Goal: Task Accomplishment & Management: Complete application form

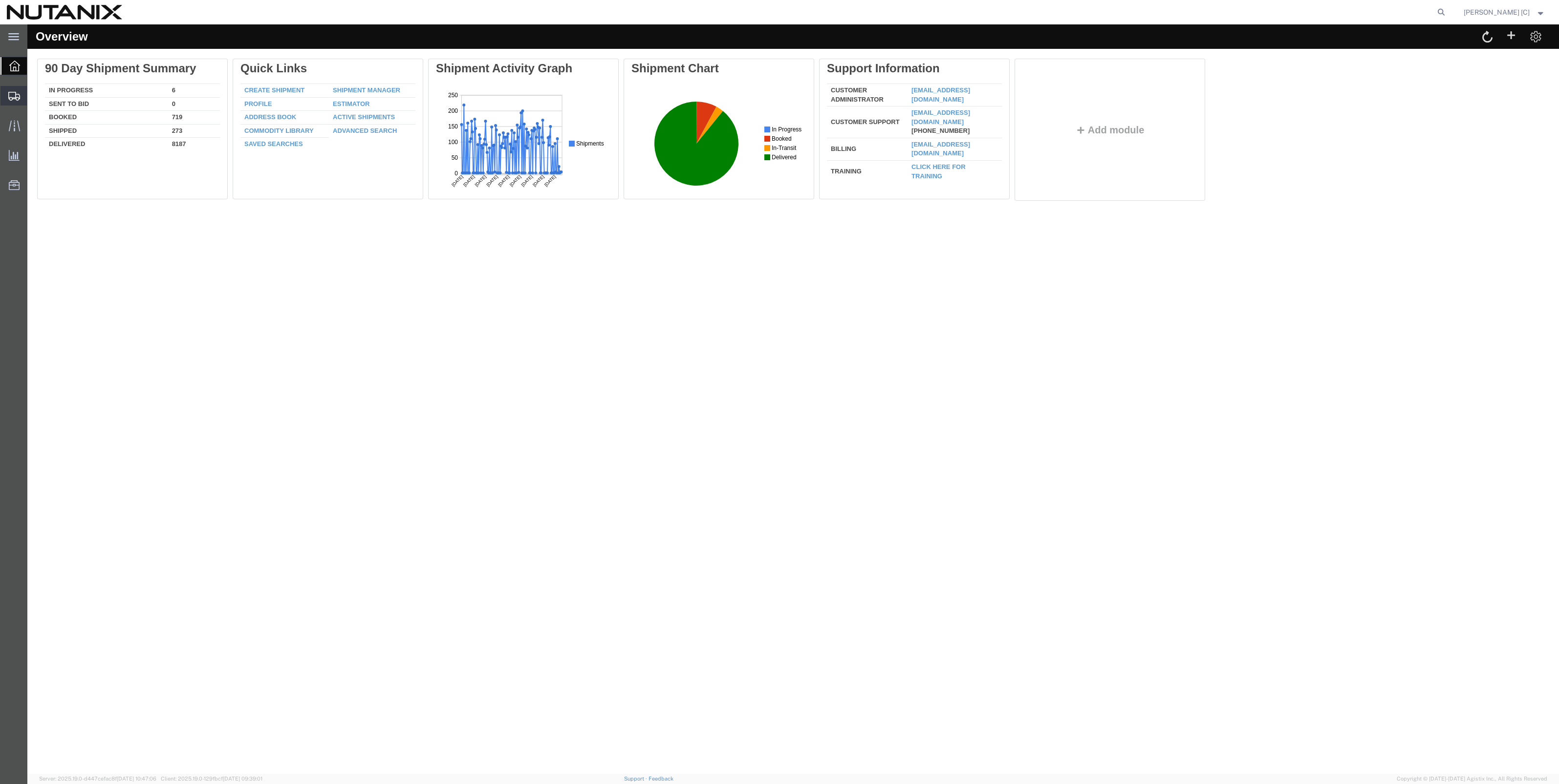
click at [0, 0] on span "Create Shipment" at bounding box center [0, 0] width 0 height 0
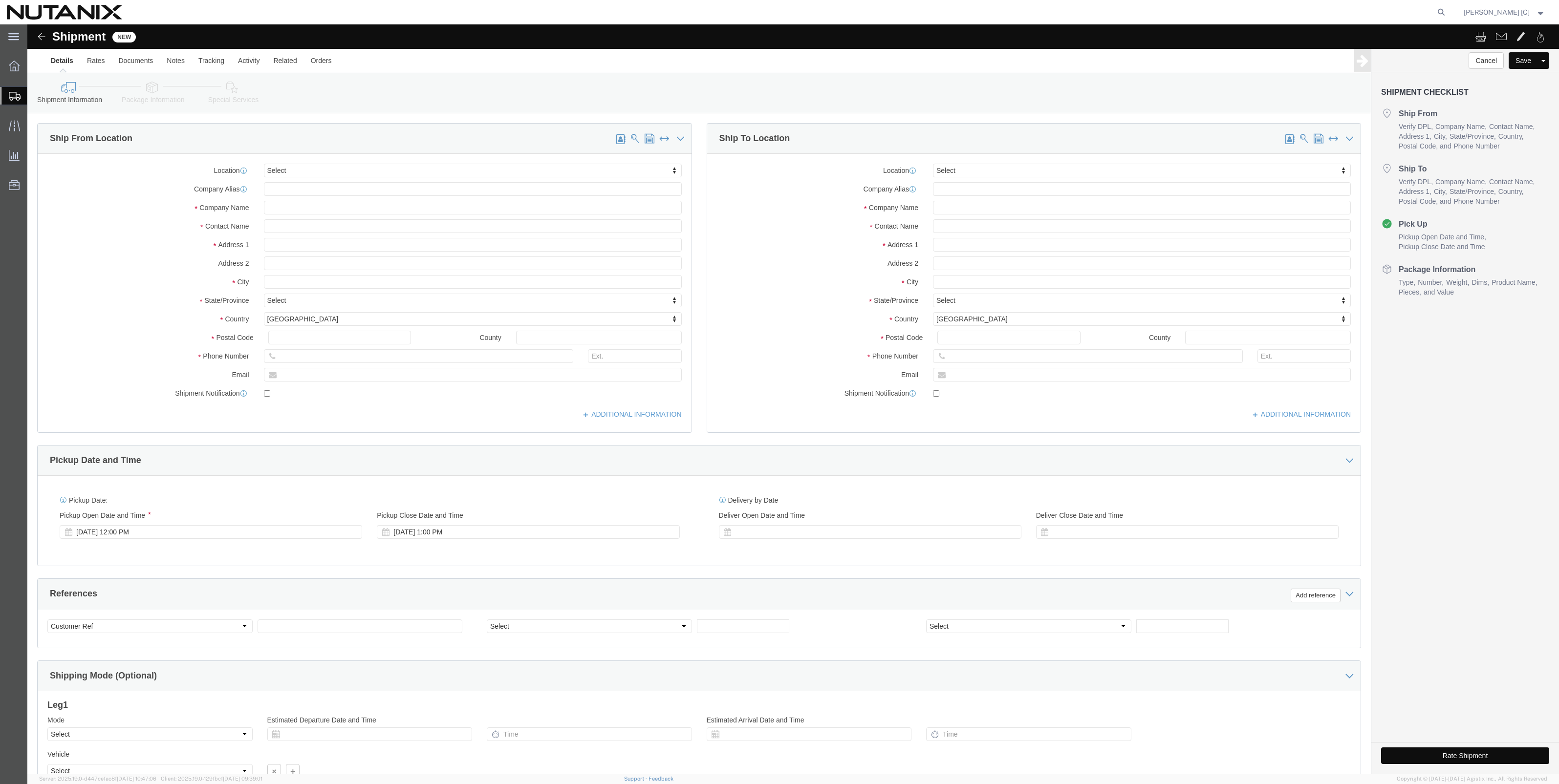
select select
type input "Du"
select select "46554"
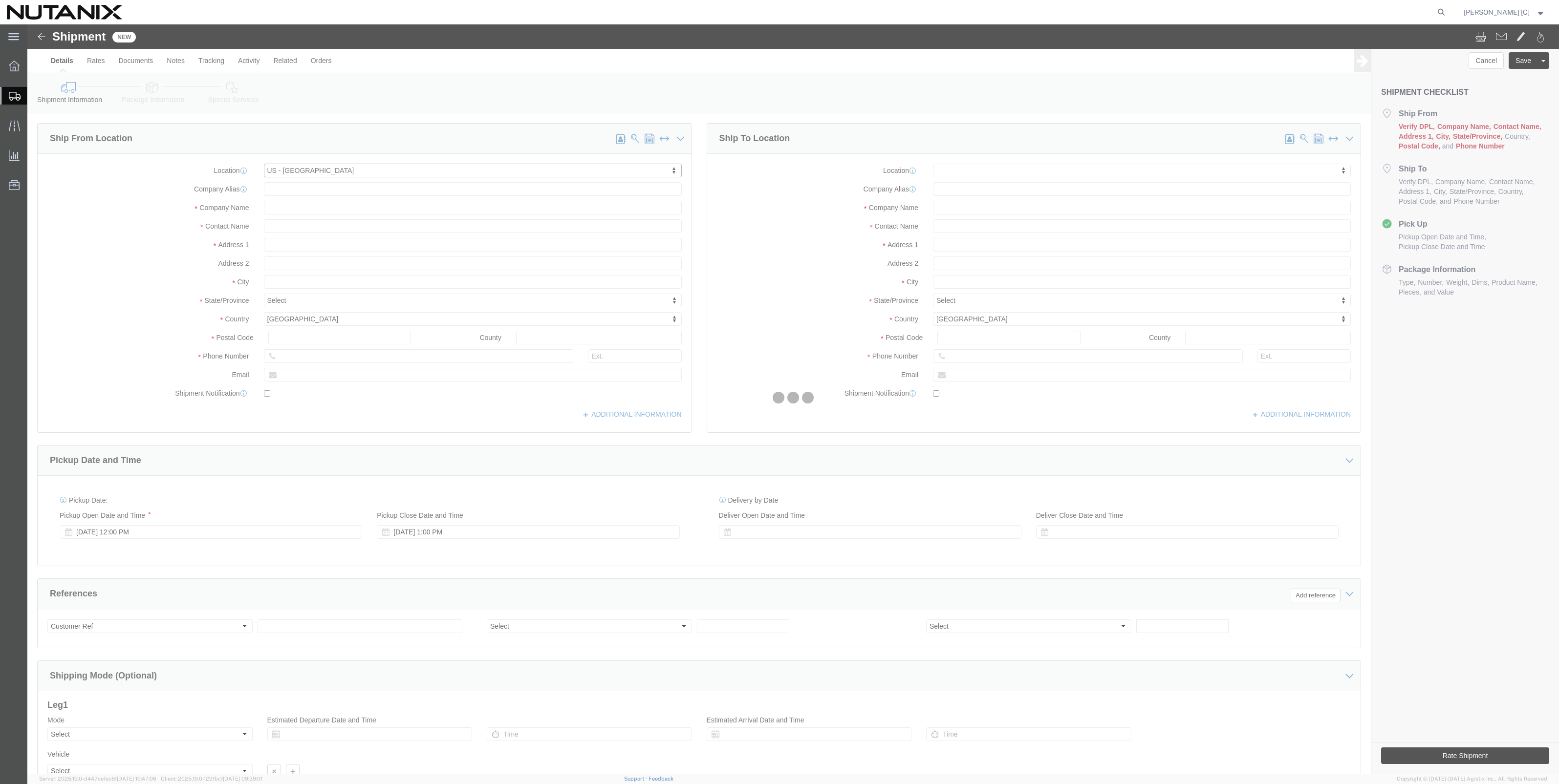
type input "701 W Main St"
type input "Ste 700"
type input "27701"
type input "9193482737"
type input "Nutanix / Durham"
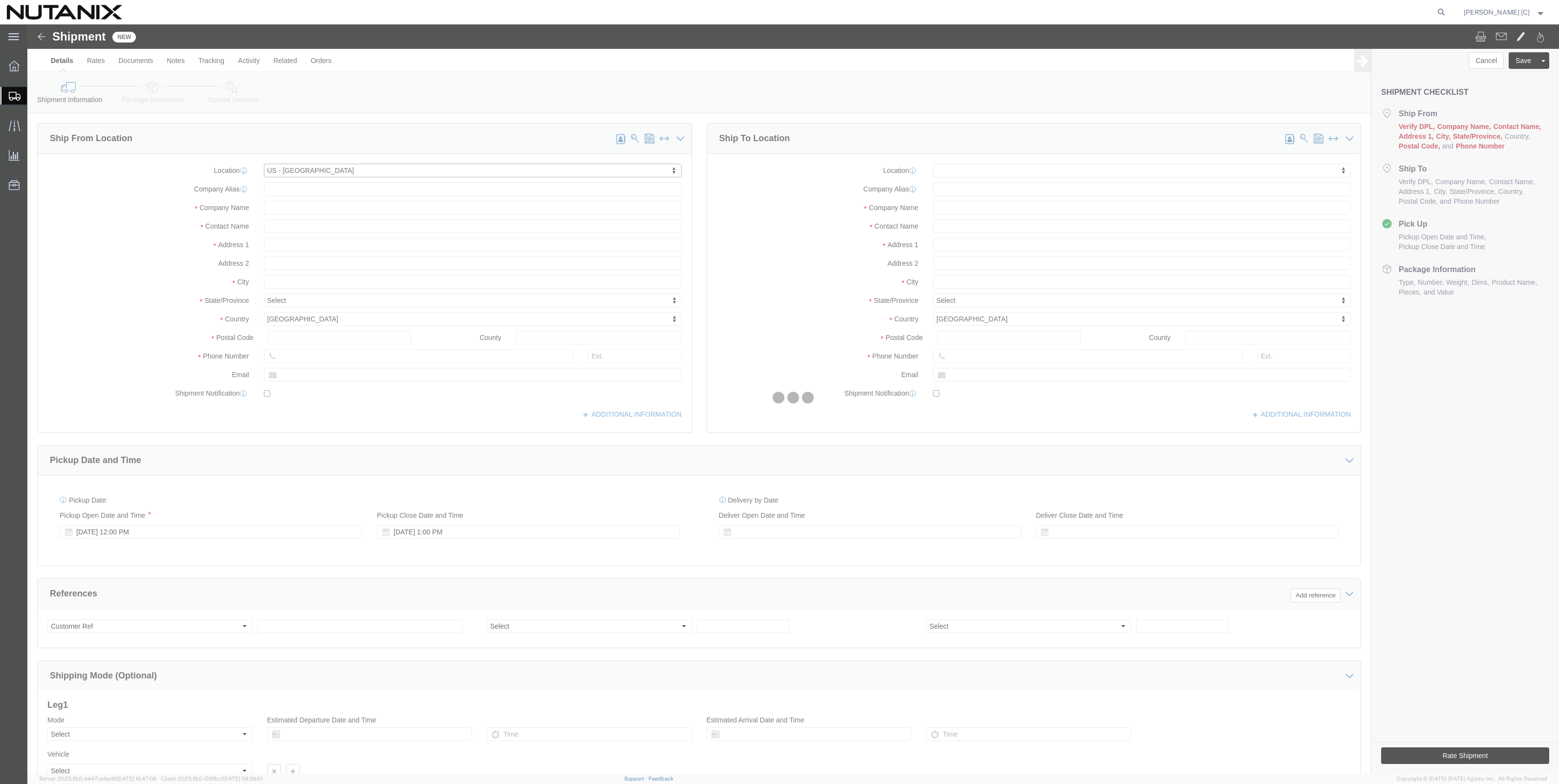
type input "Durham"
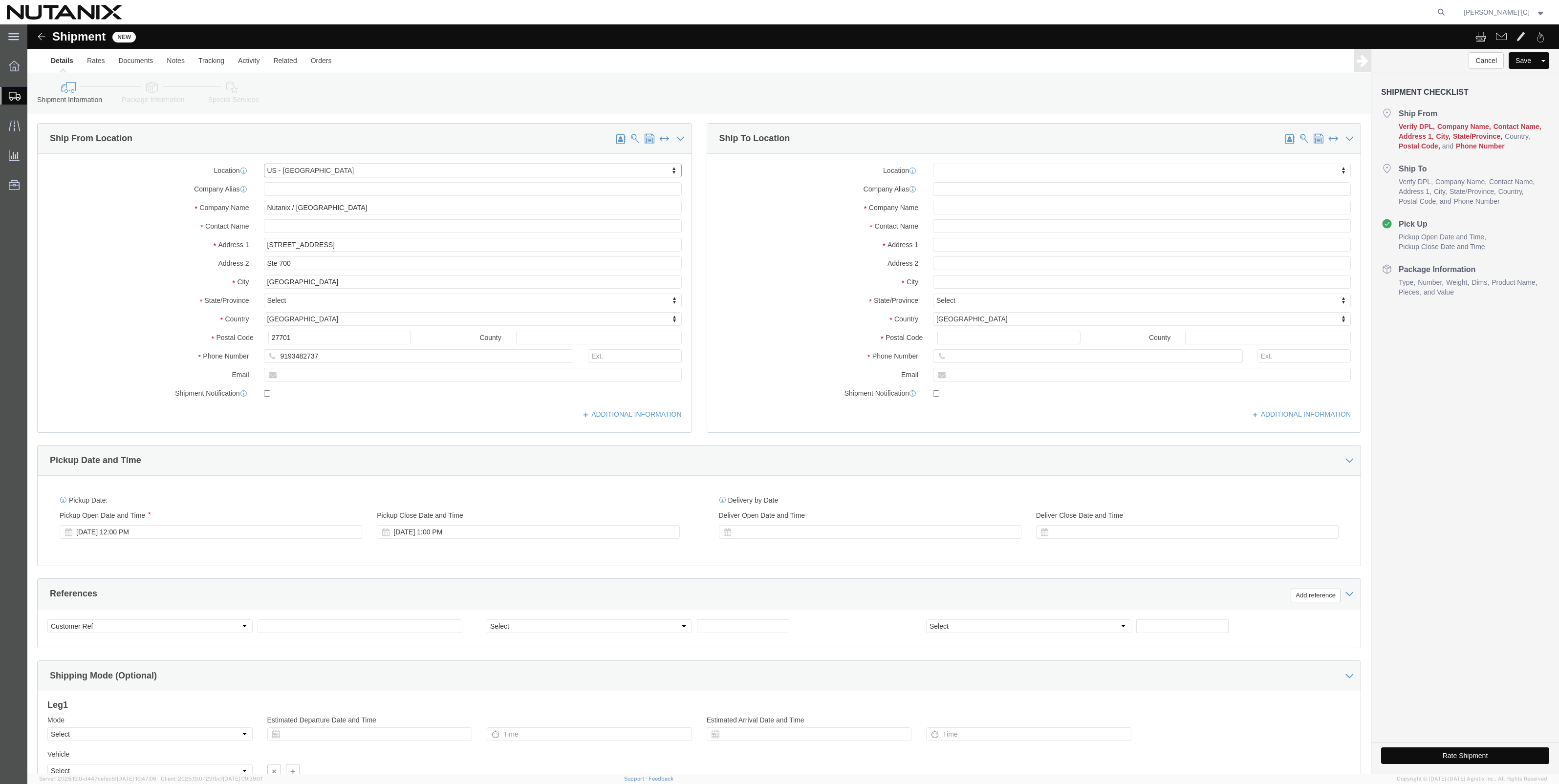
select select "NC"
click input "text"
type input "Stephen G"
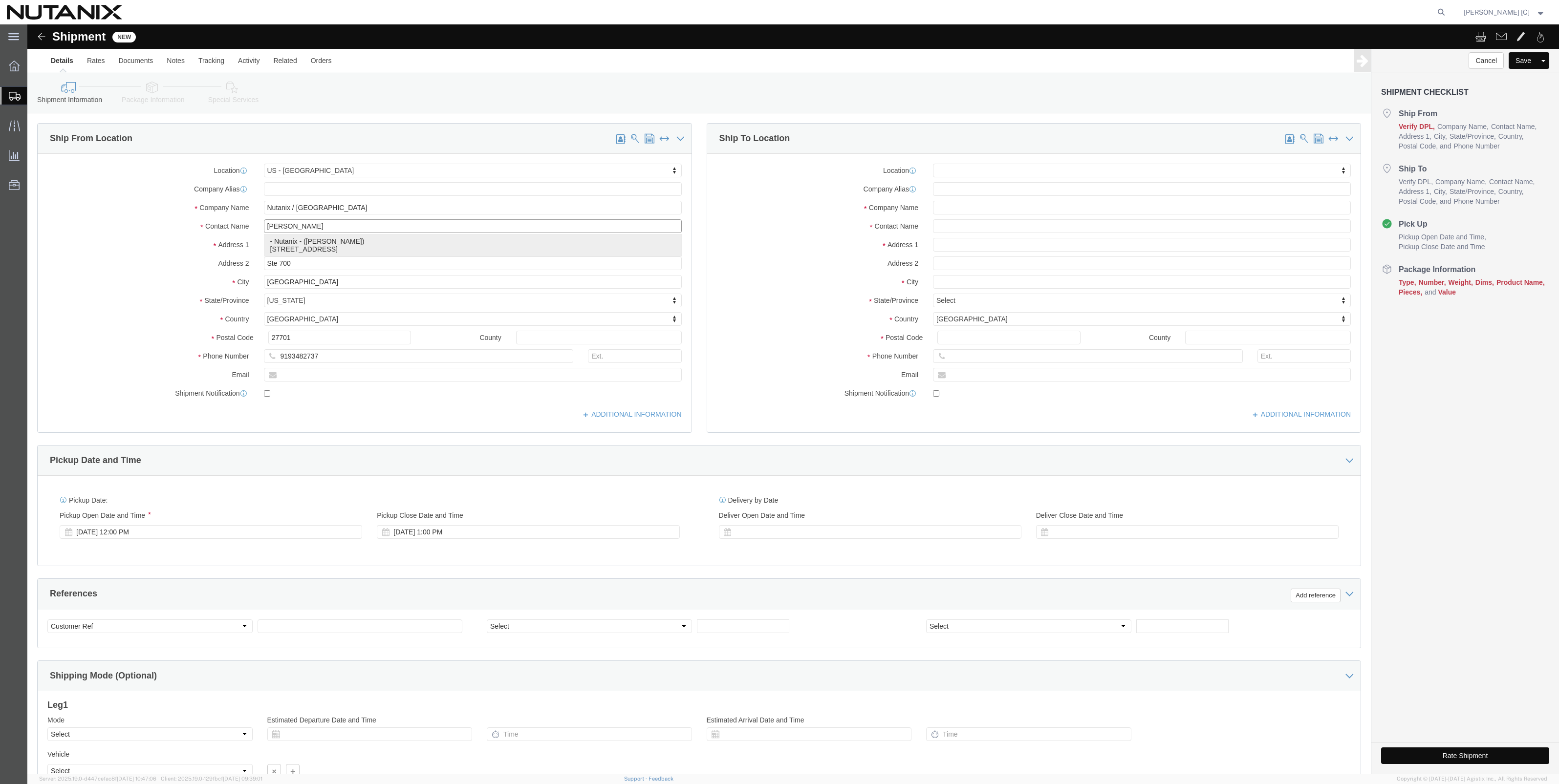
click div "- Nutanix - (Stephen Green) 701 W. Main Street, Suite 700, Durham, NC, 27701, US"
select select
type input "701 W. Main Street"
type input "Suite 700"
type input "Nutanix"
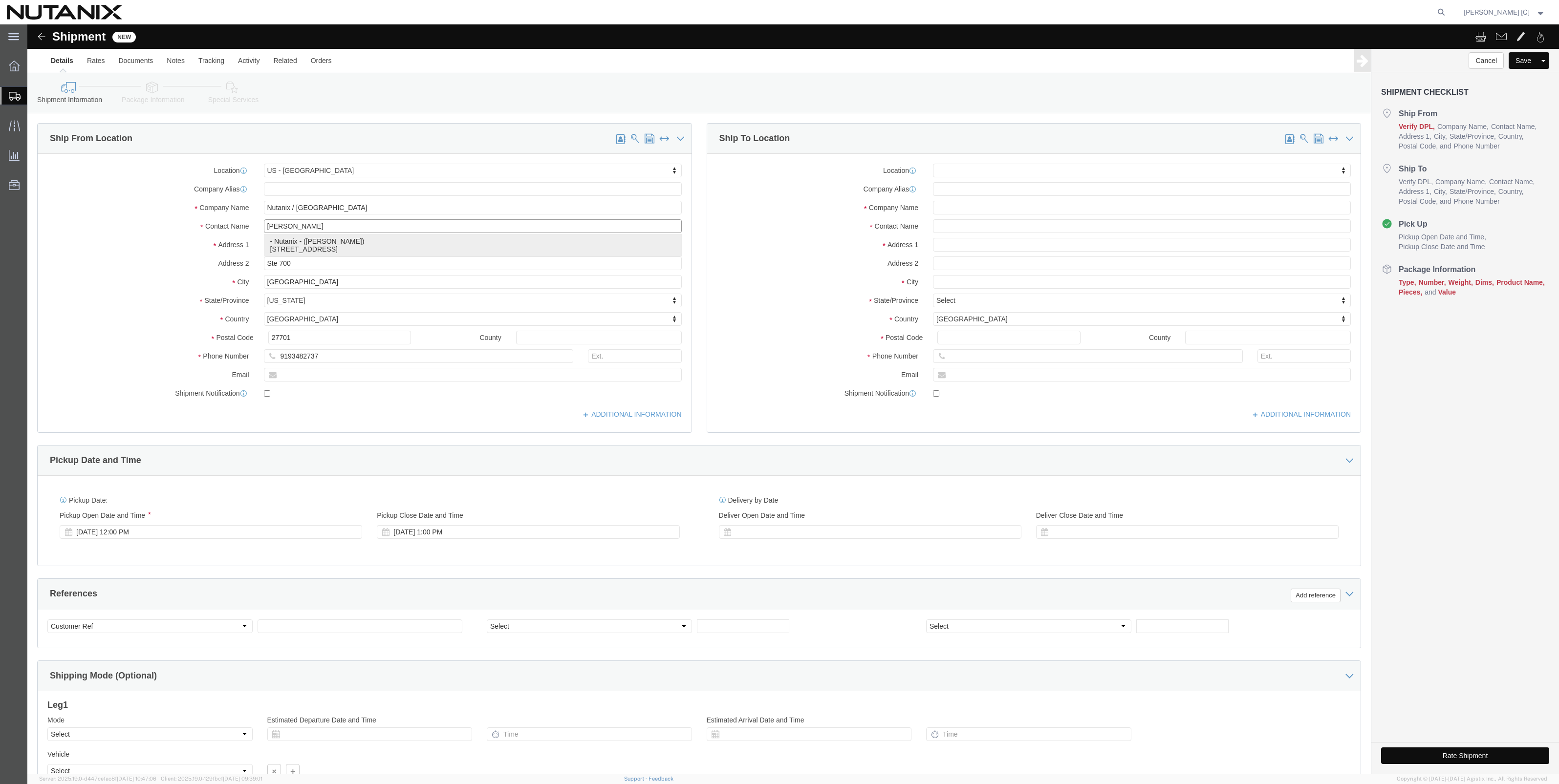
type input "Stephen Green"
select select "NC"
type input "Stephen Green"
click input "text"
type input "9192474215"
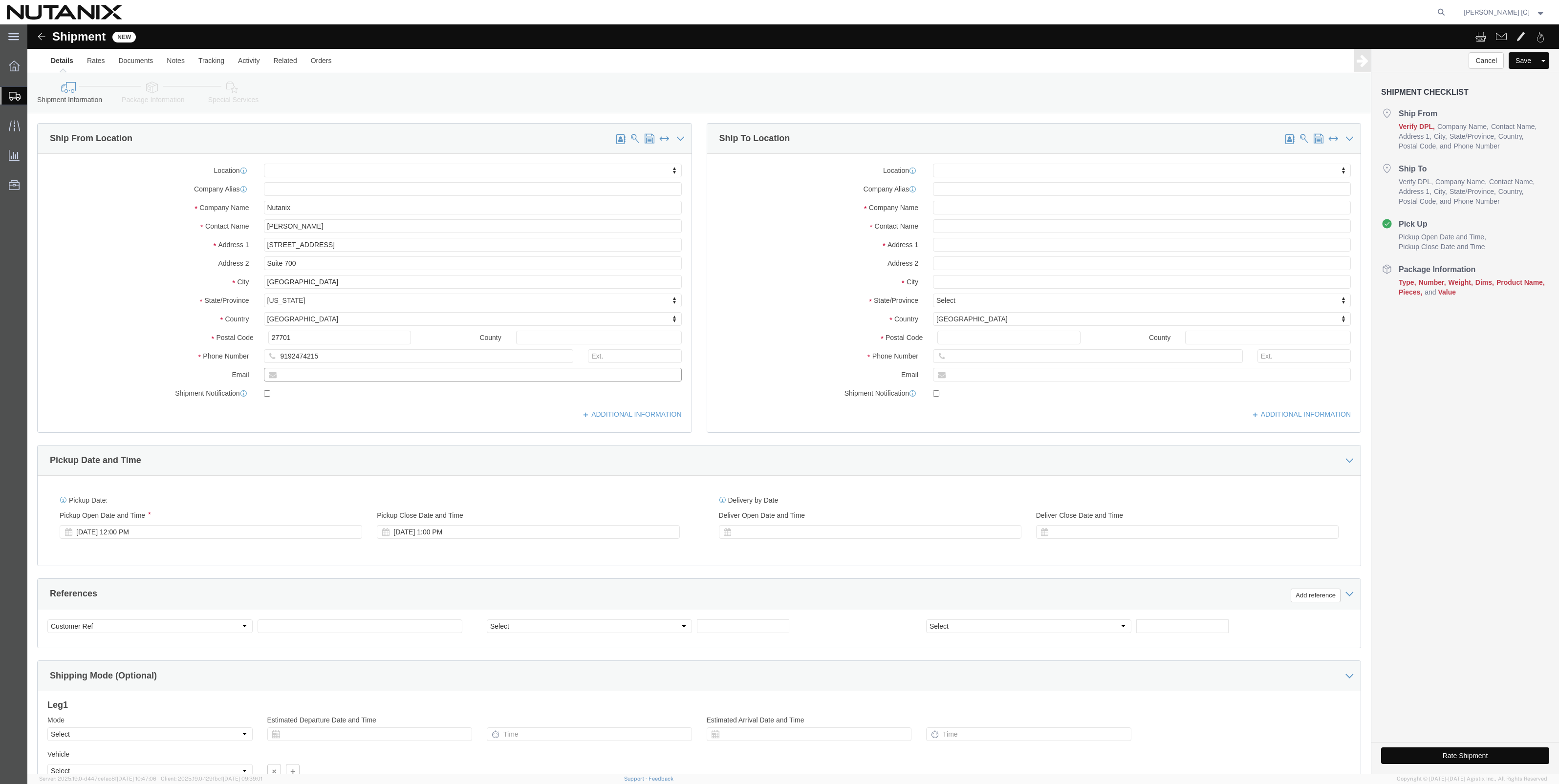
click input "text"
type input "stephen.green@nutanix.com"
checkbox input "true"
click div "ADDITIONAL INFORMATION"
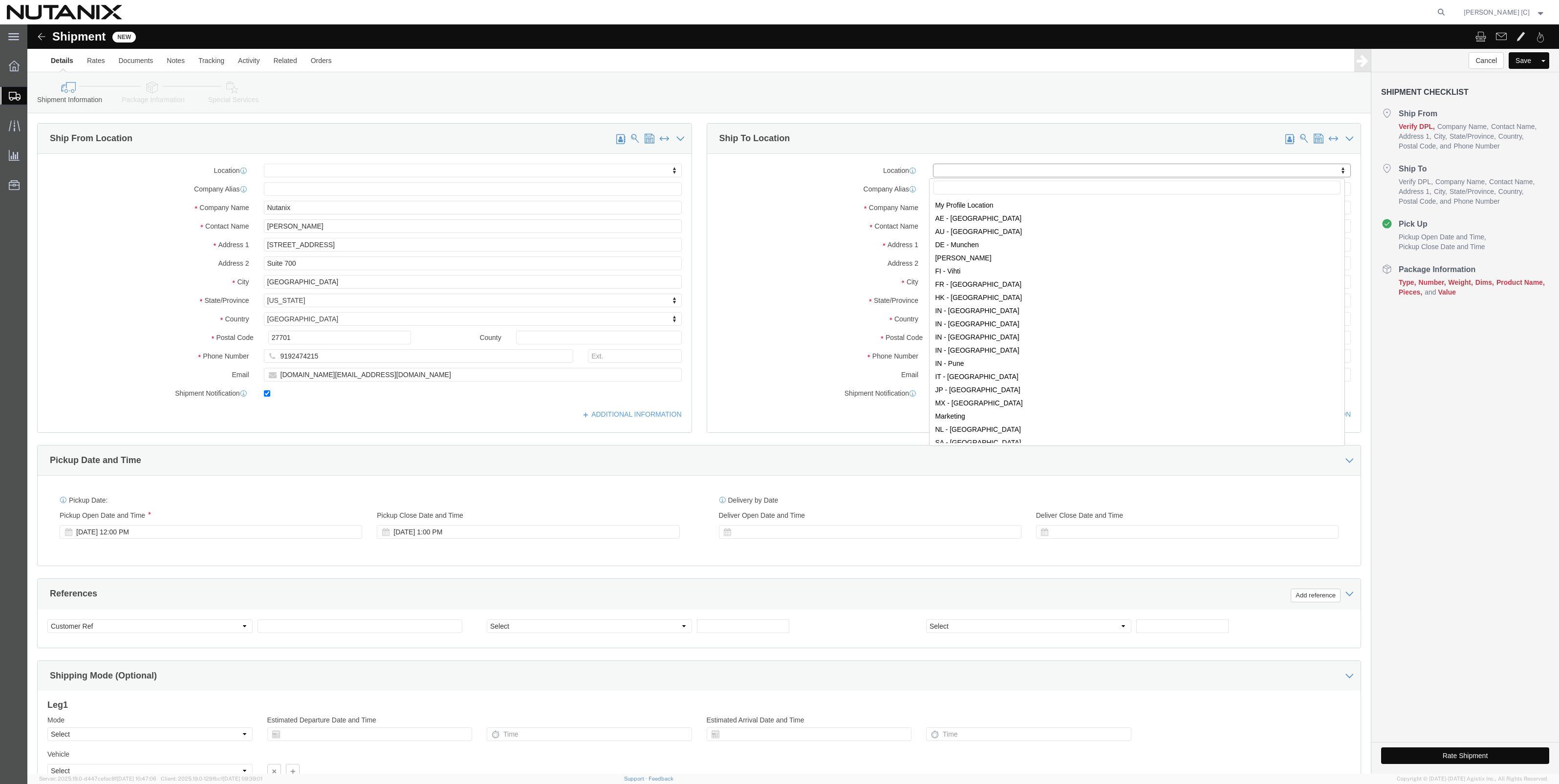
drag, startPoint x: 788, startPoint y: 177, endPoint x: 795, endPoint y: 175, distance: 7.3
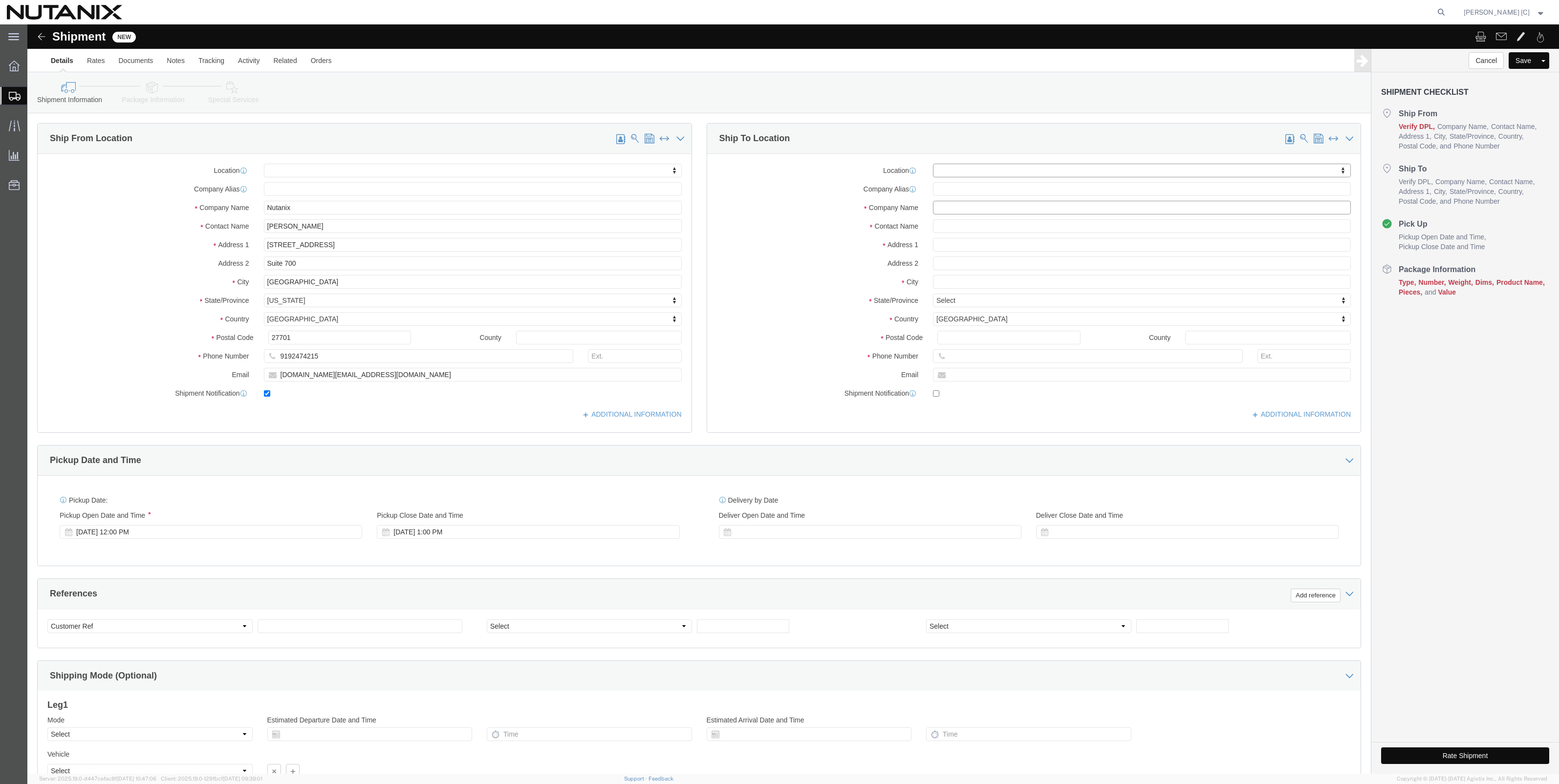
click input "text"
type input "Phan Jayanthi"
drag, startPoint x: 951, startPoint y: 181, endPoint x: 901, endPoint y: 184, distance: 50.1
click input "Phan Jayanthi"
paste input "Phan Jayanthi"
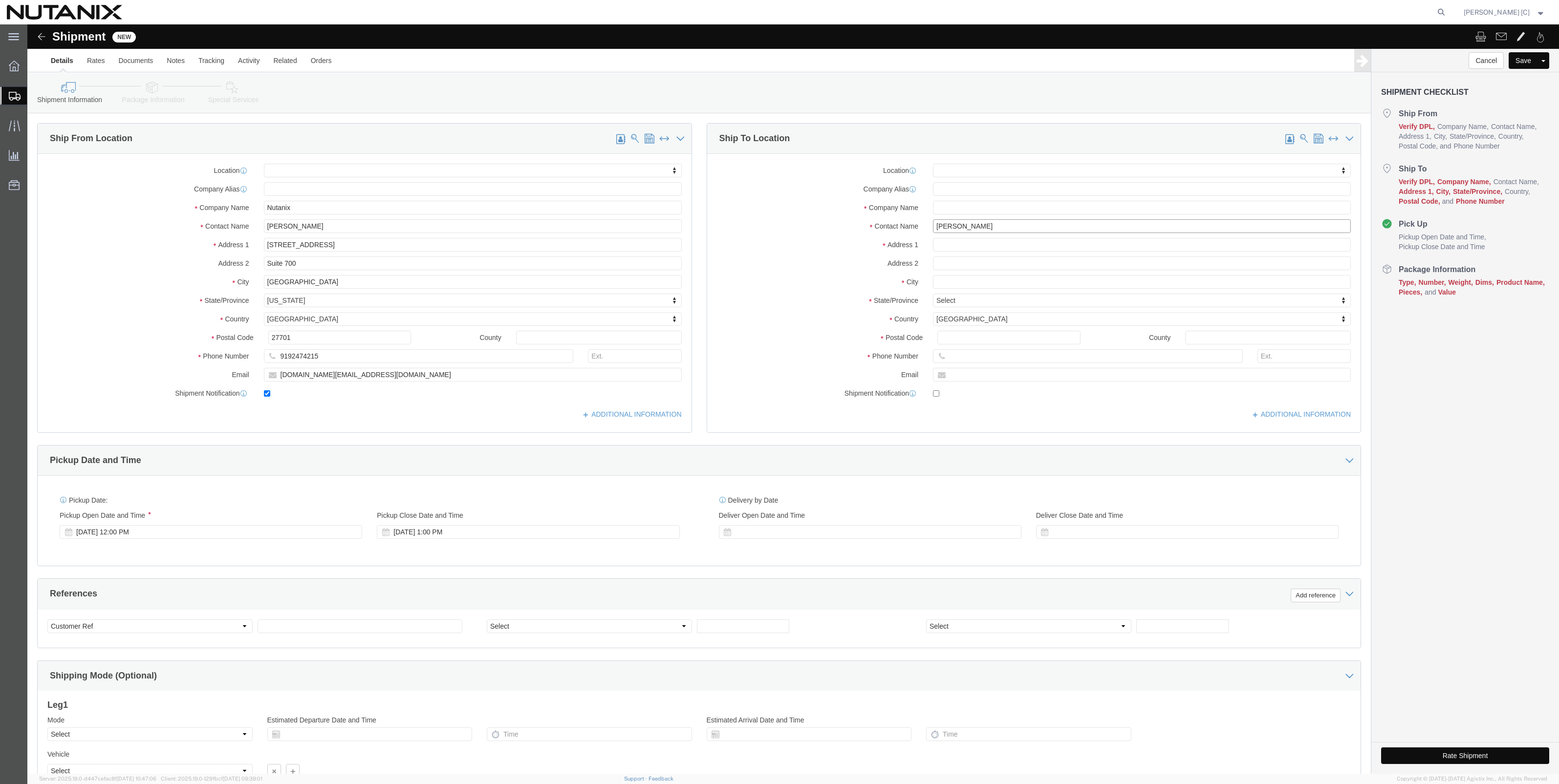
type input "Phan Jayanthi"
click input "text"
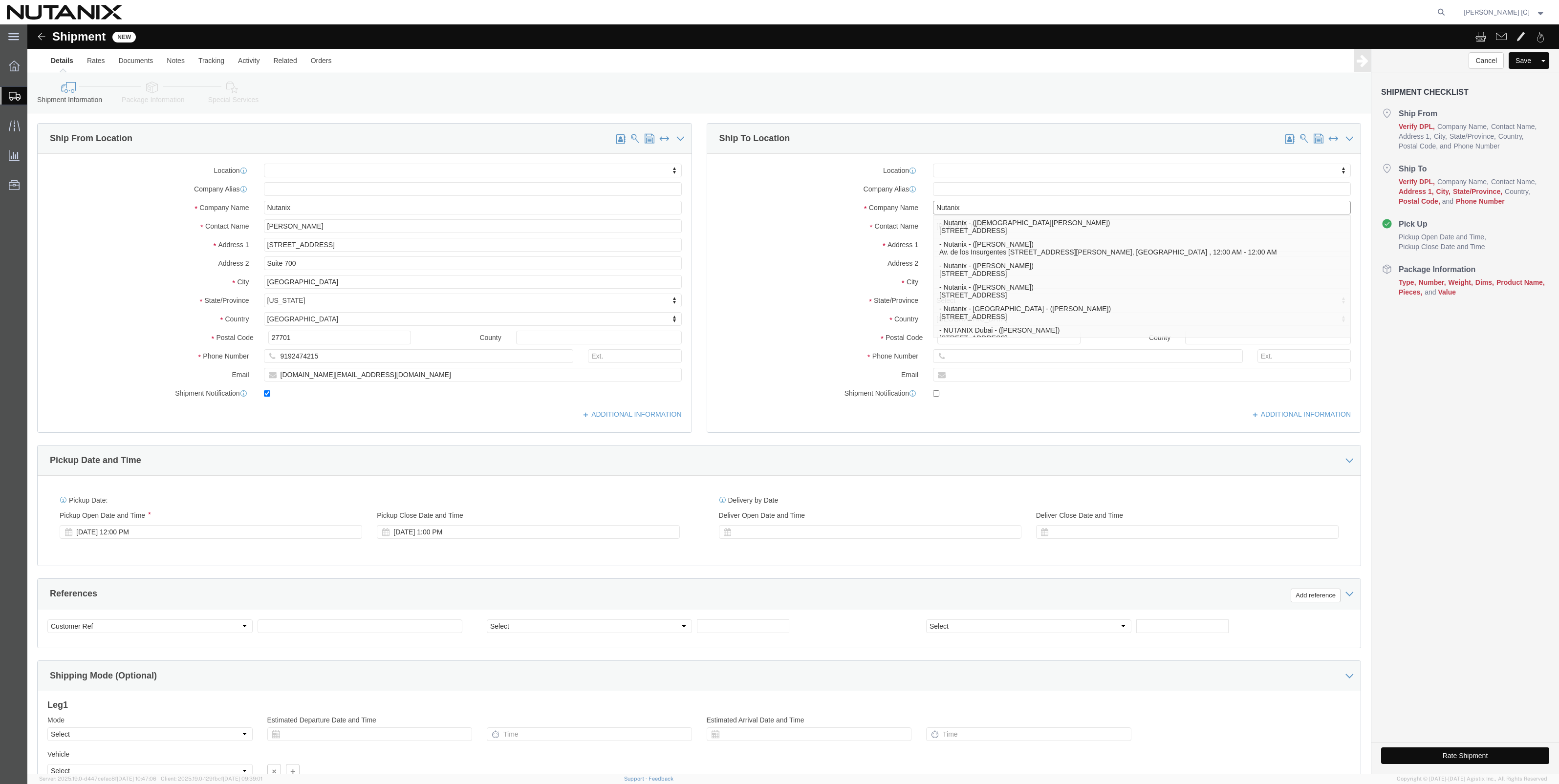
type input "Nutanix"
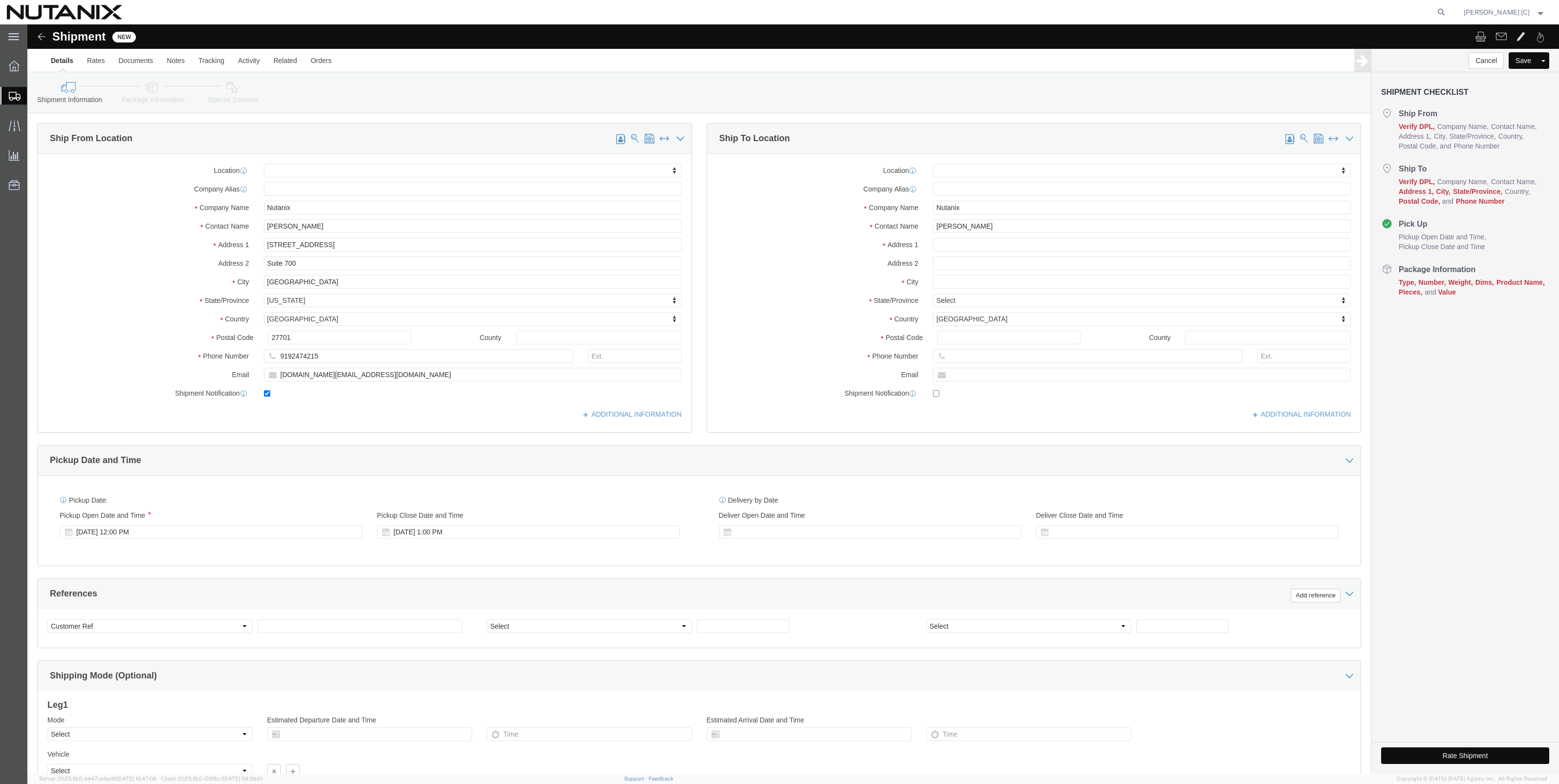
click label "State/Province"
click input "text"
type input "1836 Roswell St SE"
select select
click input "text"
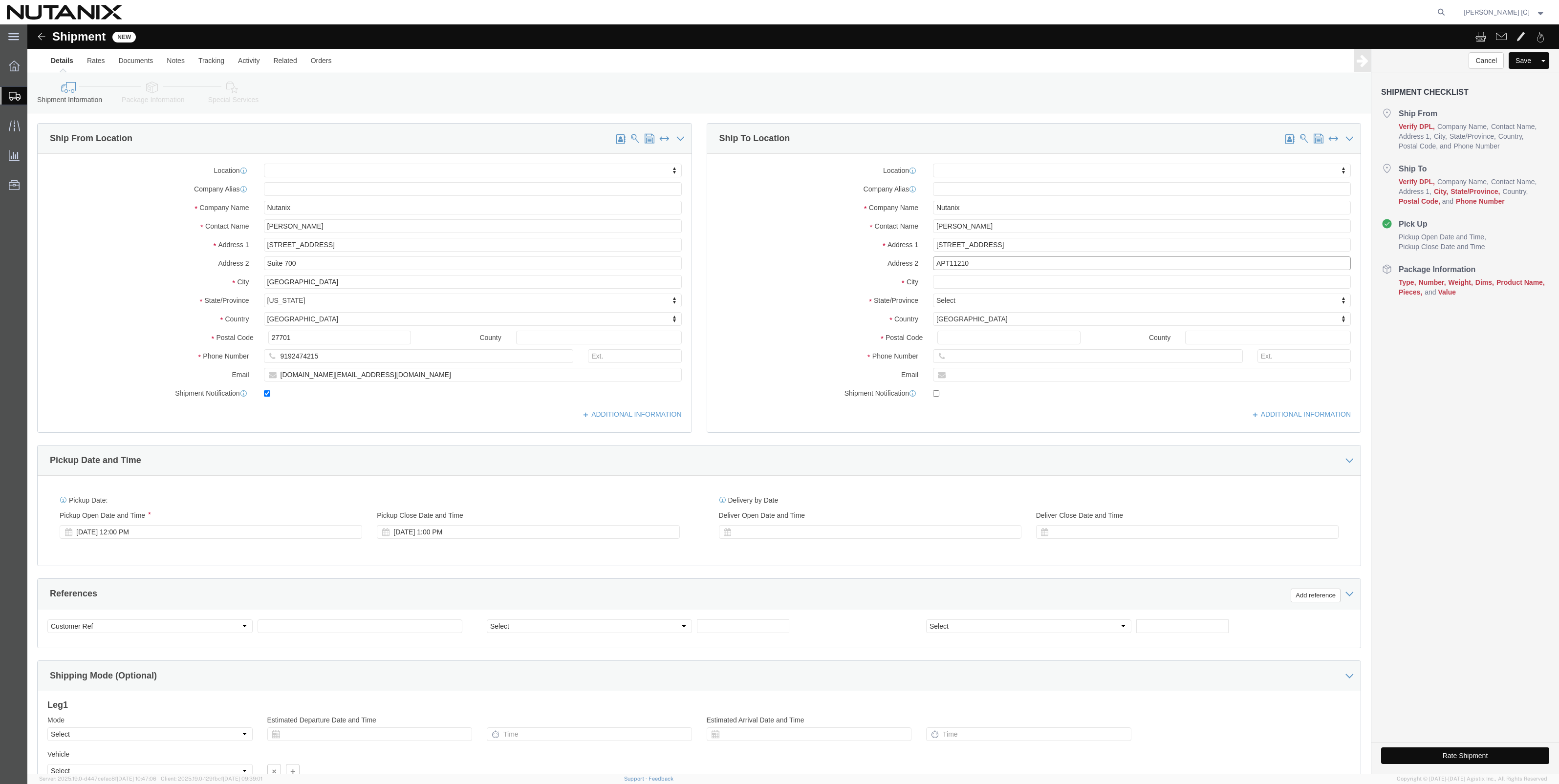
type input "APT11210"
click input "text"
type input "M"
type input "Smyrna"
select select
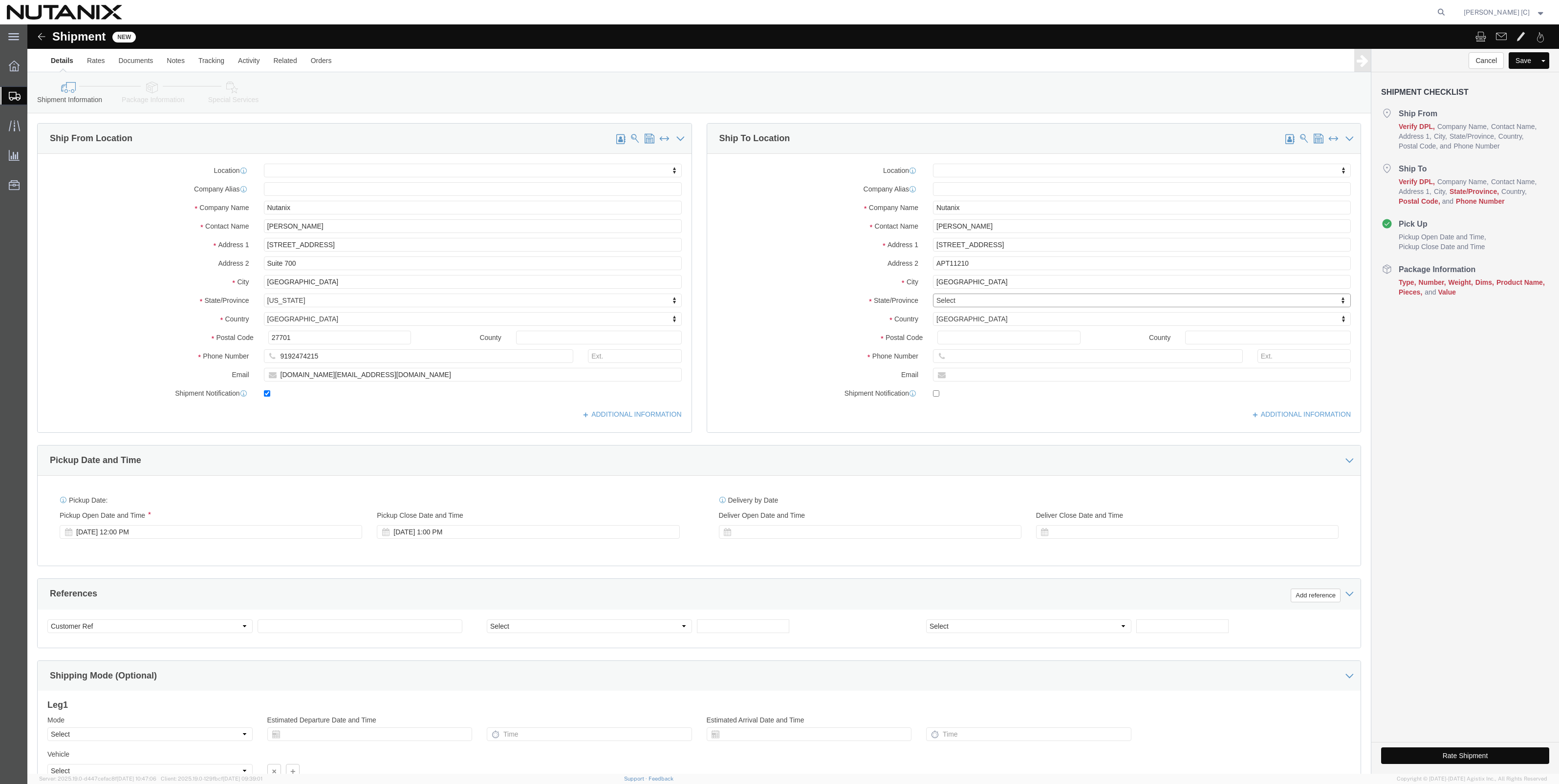
type input "g"
select select
select select "GA"
click input "Postal Code"
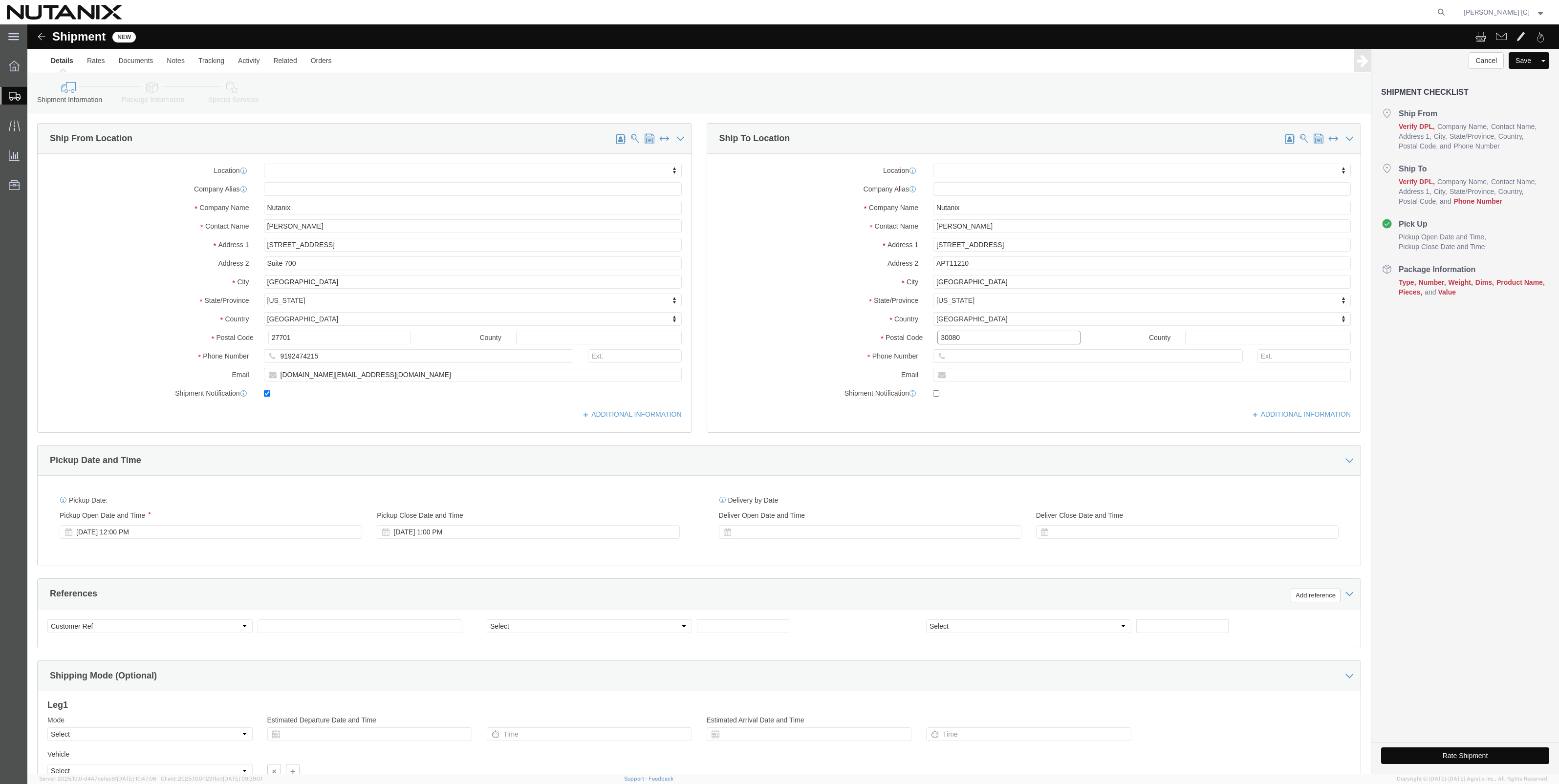
type input "30080"
select select
click input "text"
type input "9192474215"
type input "stephen.green@nutanix.com"
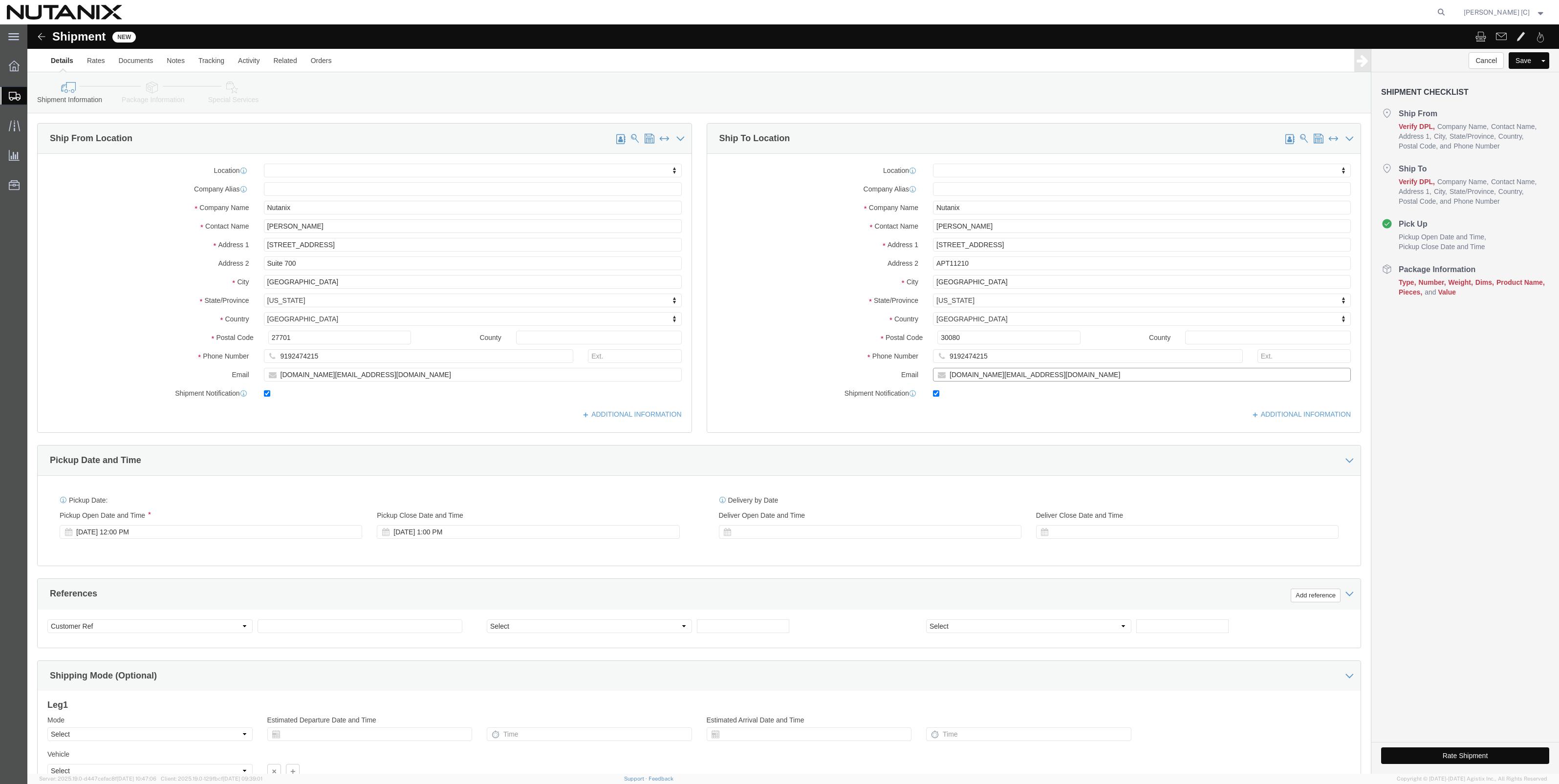
checkbox input "true"
click input "Phan Jayanthi"
type input "Phani Jayanthi"
click div "Sep 18 2025 12:00 PM"
type input "4:00 PM"
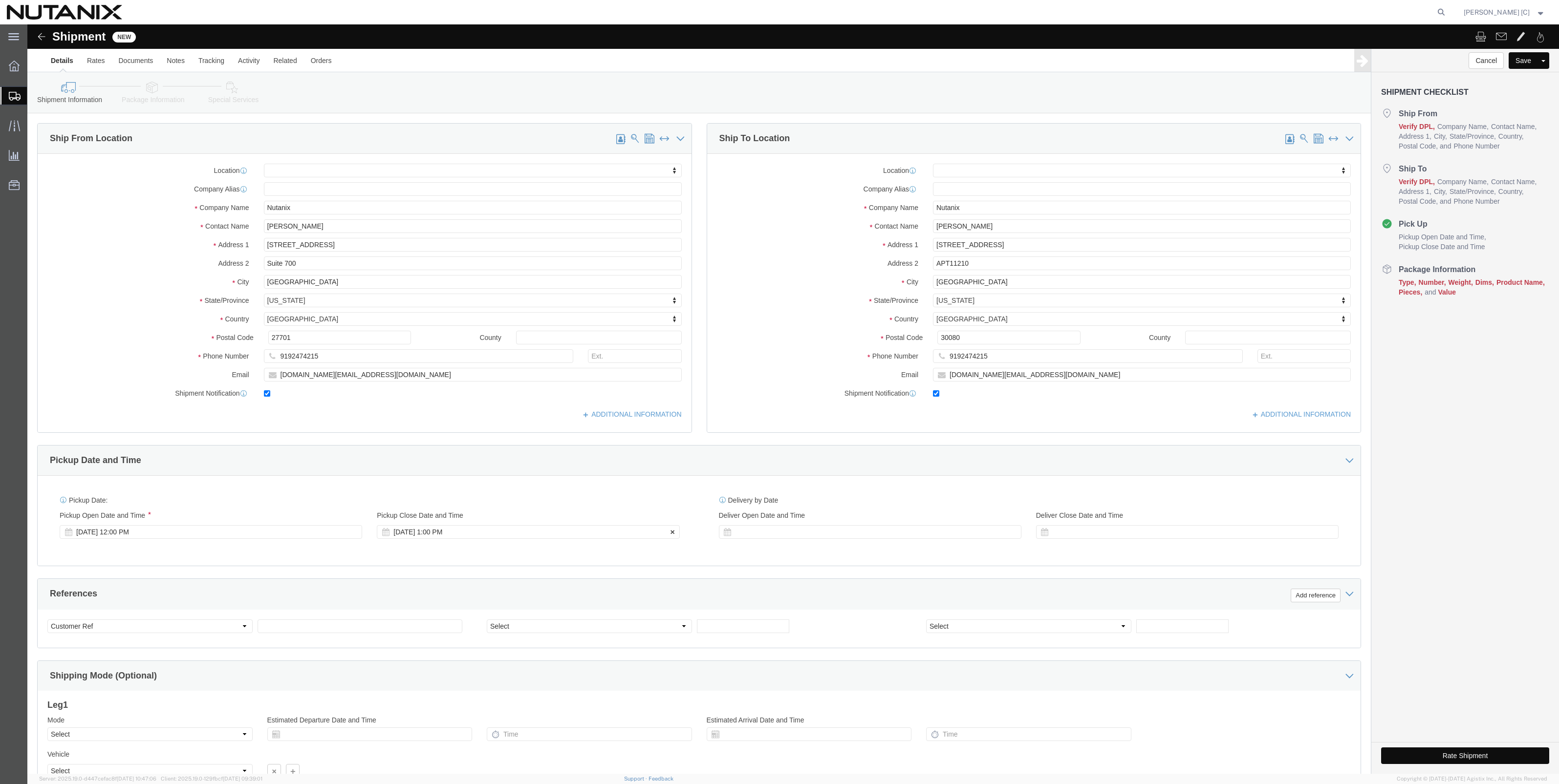
click div "Sep 18 2025 1:00 PM"
type input "5:00 PM"
click div "Pickup Date: Pickup Start Date Pickup Start Time Pickup Open Date and Time Sep …"
click select "Select Account Type Activity ID Airline Appointment Number ASN Batch Request # …"
select select "PURCHORD"
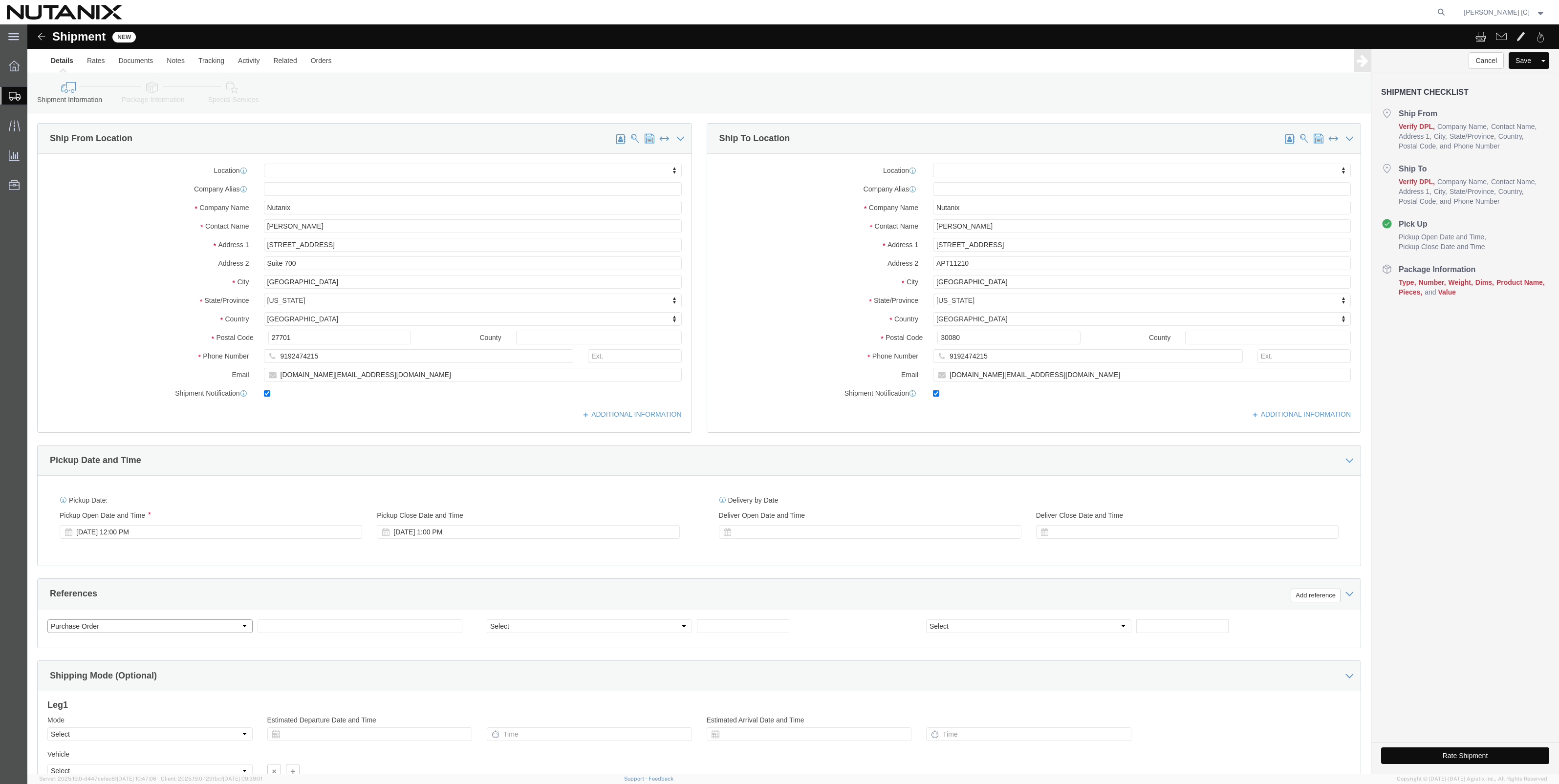
click select "Select Account Type Activity ID Airline Appointment Number ASN Batch Request # …"
click input "text"
click input "Cost Center"
paste input "20101"
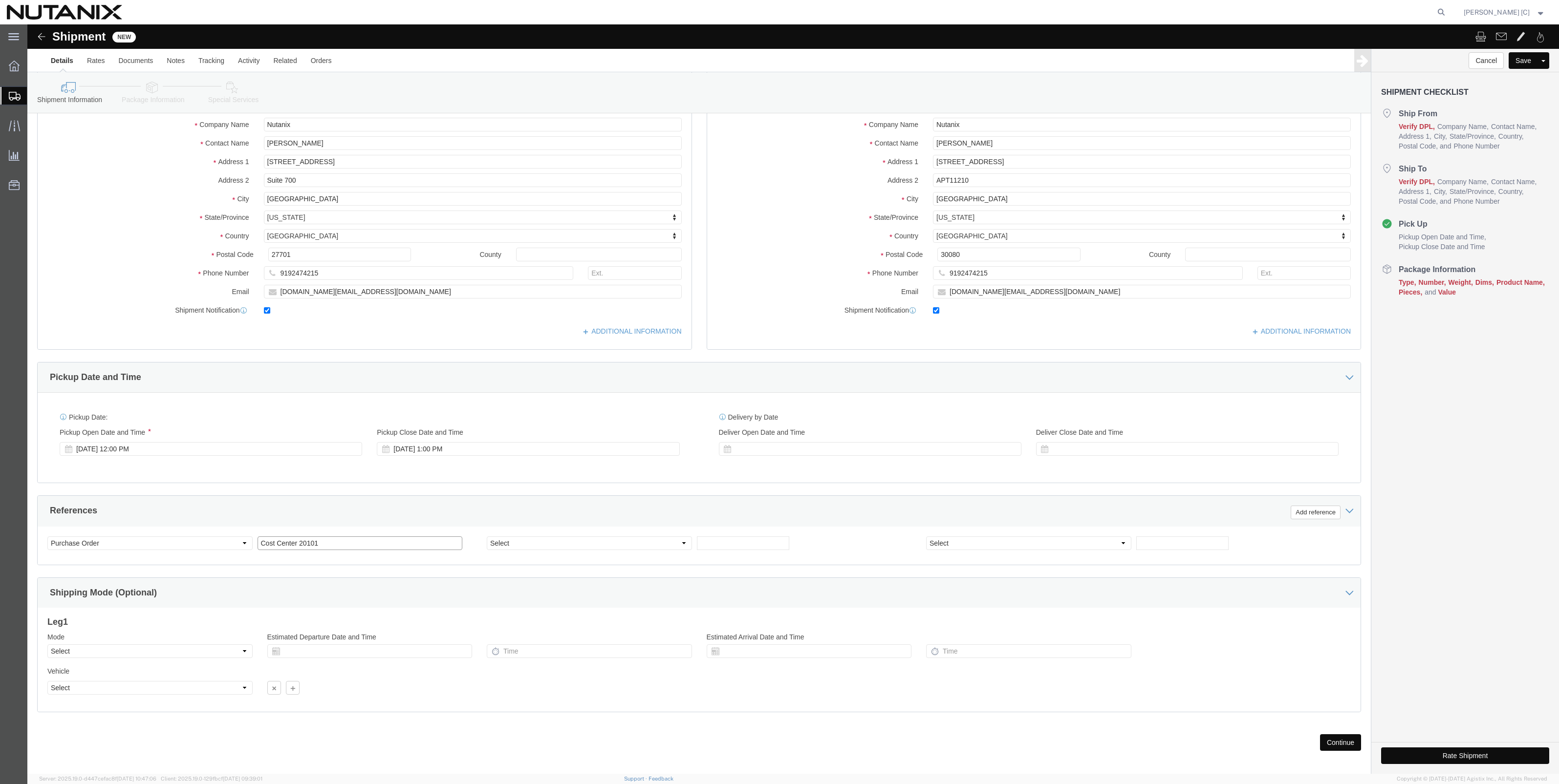
scroll to position [92, 0]
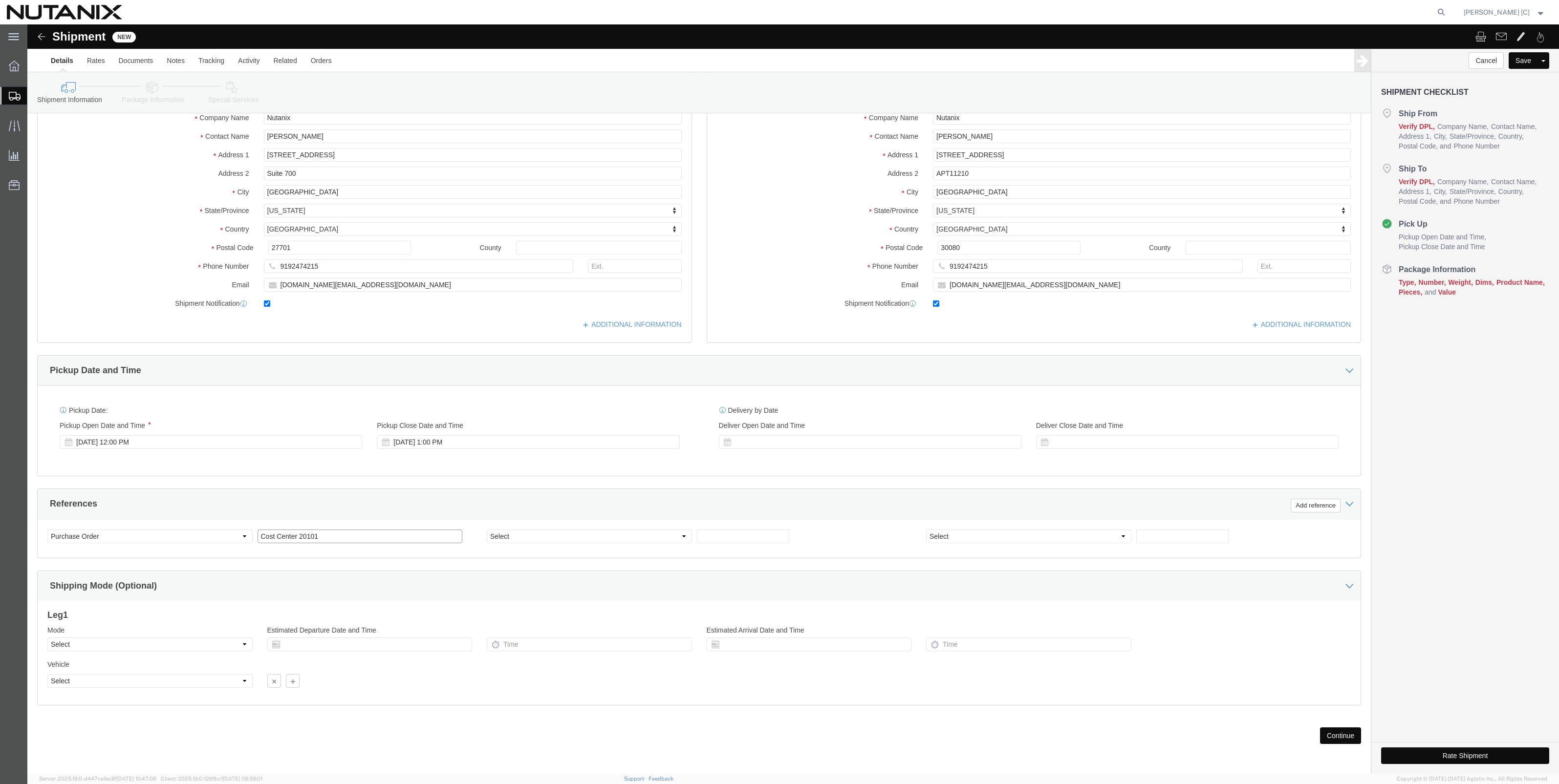
type input "Cost Center 20101"
click select "Select Air Less than Truckload Multi-Leg Ocean Freight Rail Small Parcel Truckl…"
select select "SMAL"
click select "Select Air Less than Truckload Multi-Leg Ocean Freight Rail Small Parcel Truckl…"
click div "Previous Continue"
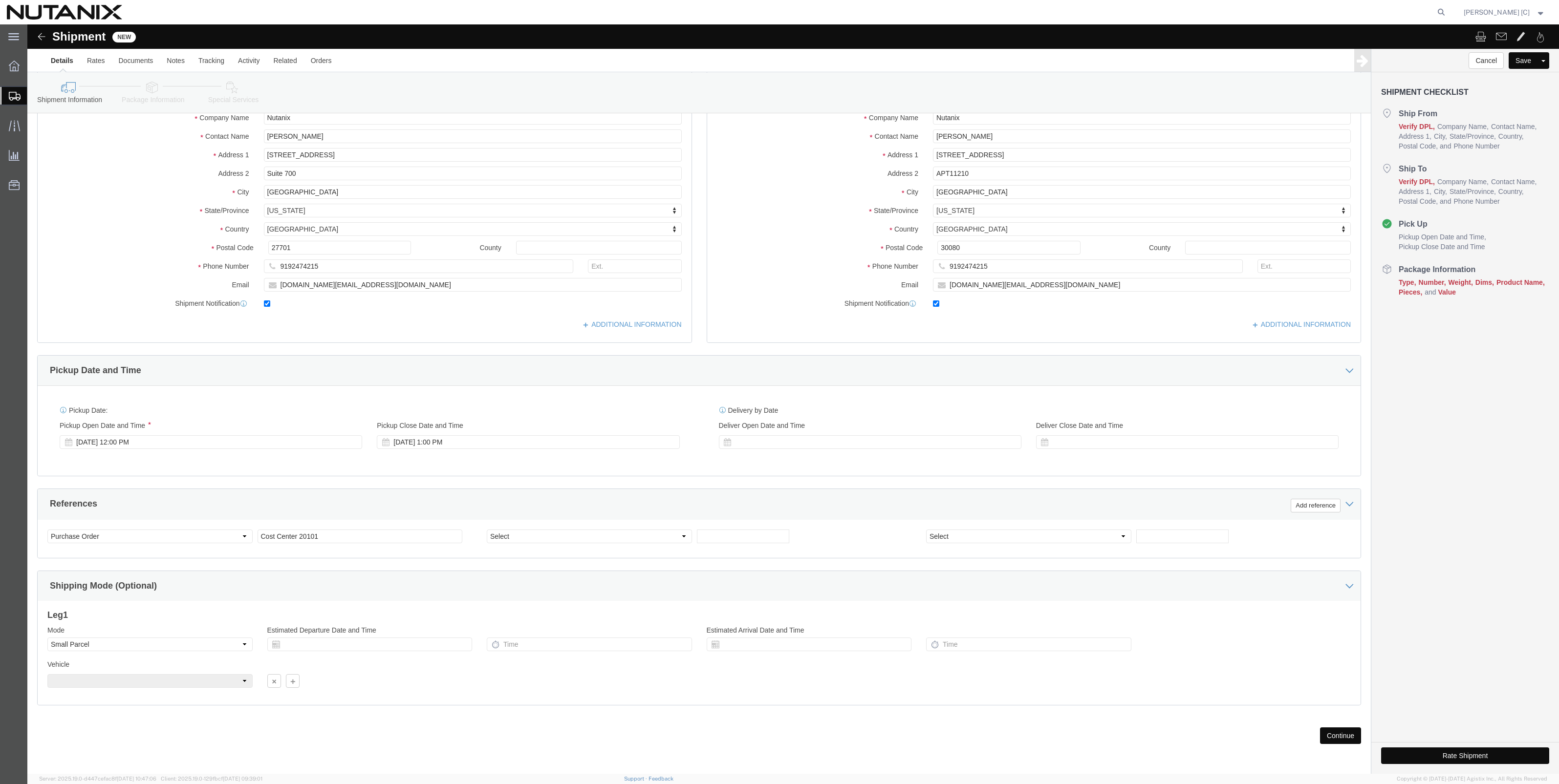
click button "Continue"
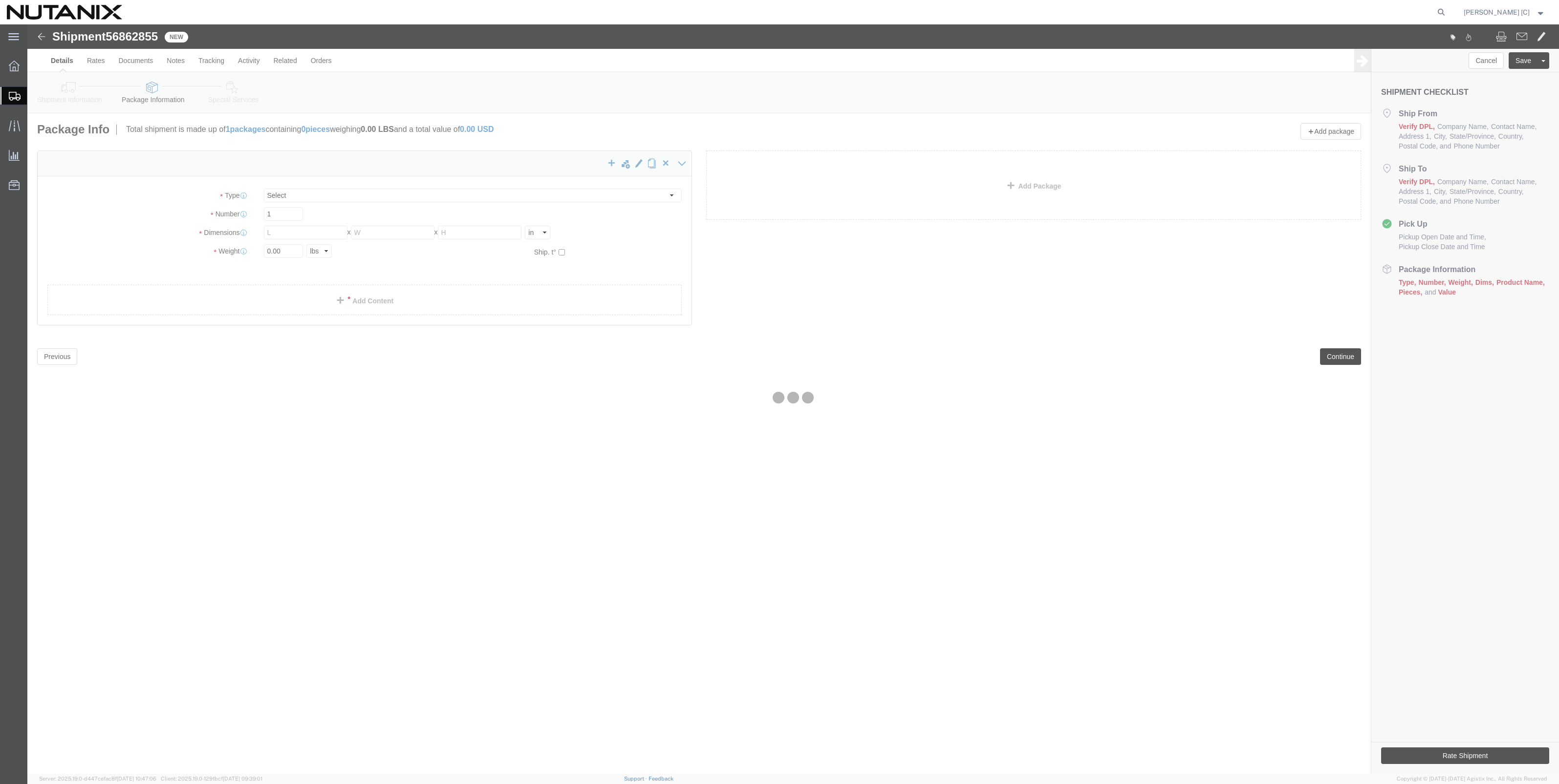
select select "YRPK"
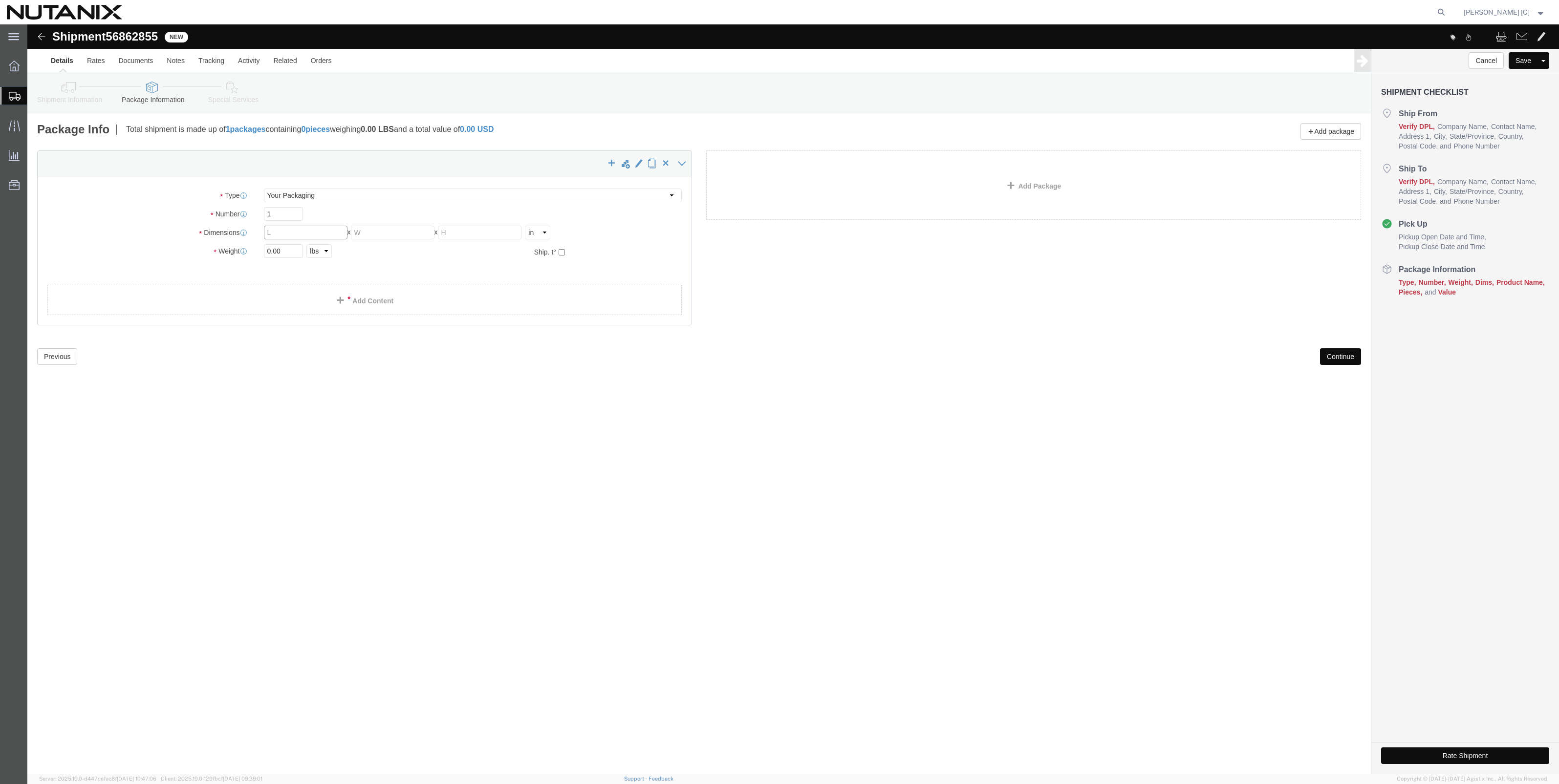
click input "text"
type input "13"
click input "text"
type input "74"
drag, startPoint x: 253, startPoint y: 226, endPoint x: 127, endPoint y: 209, distance: 127.1
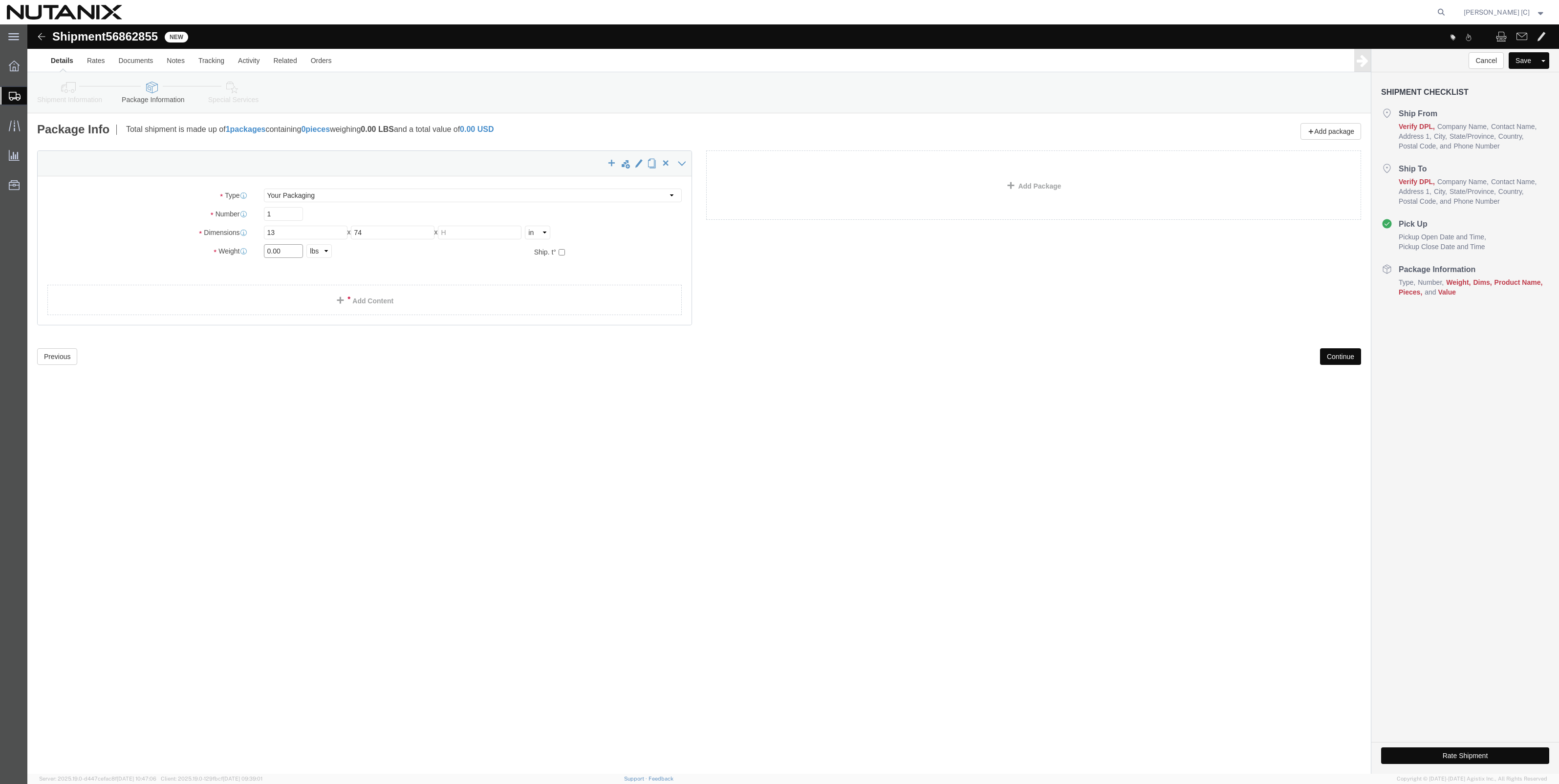
click div "Weight 0.00 Select kgs lbs Ship. t°"
type input "2"
click span
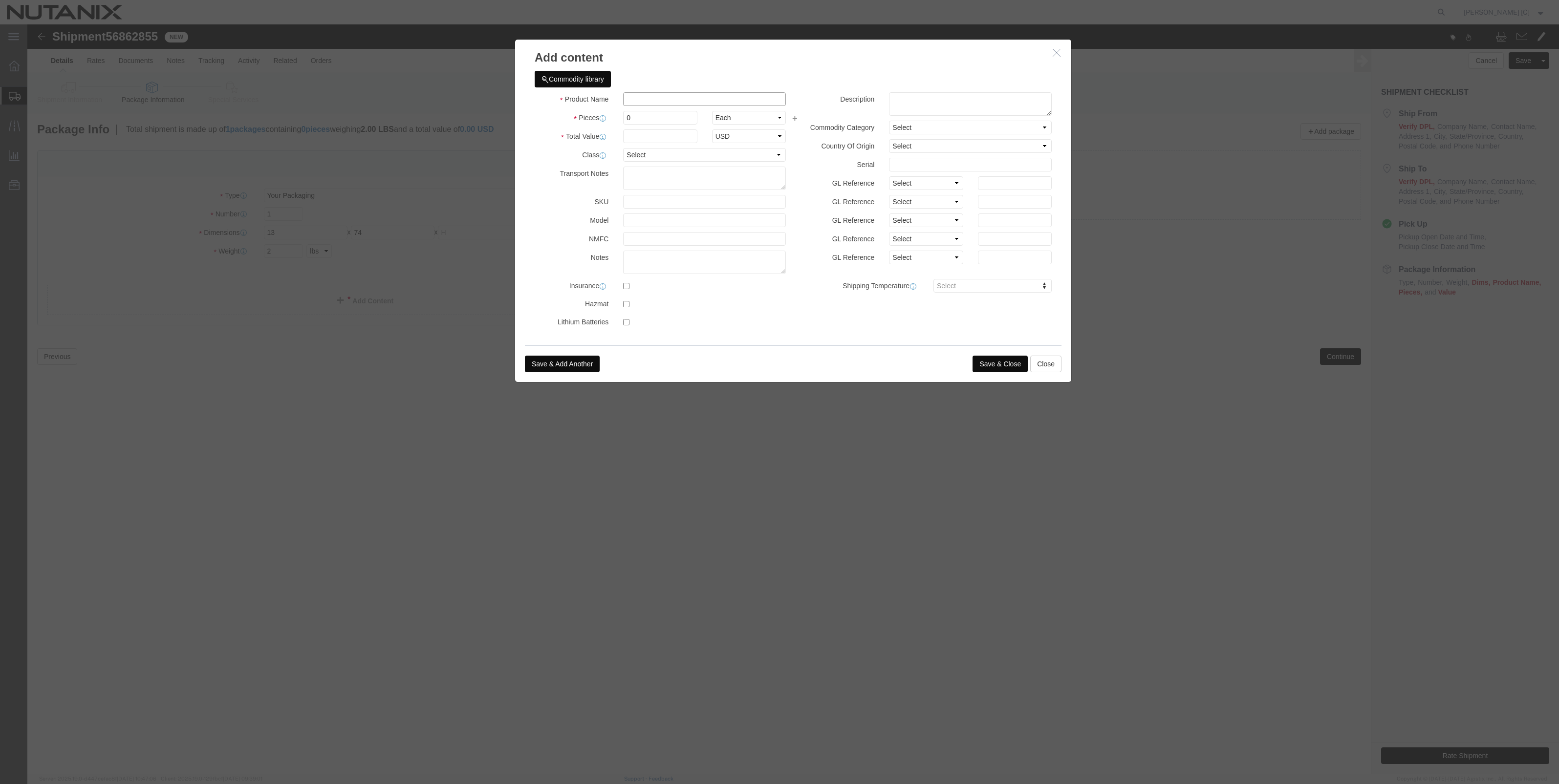
click input "text"
click textarea
click input "off"
type input "office supplies"
type input "10"
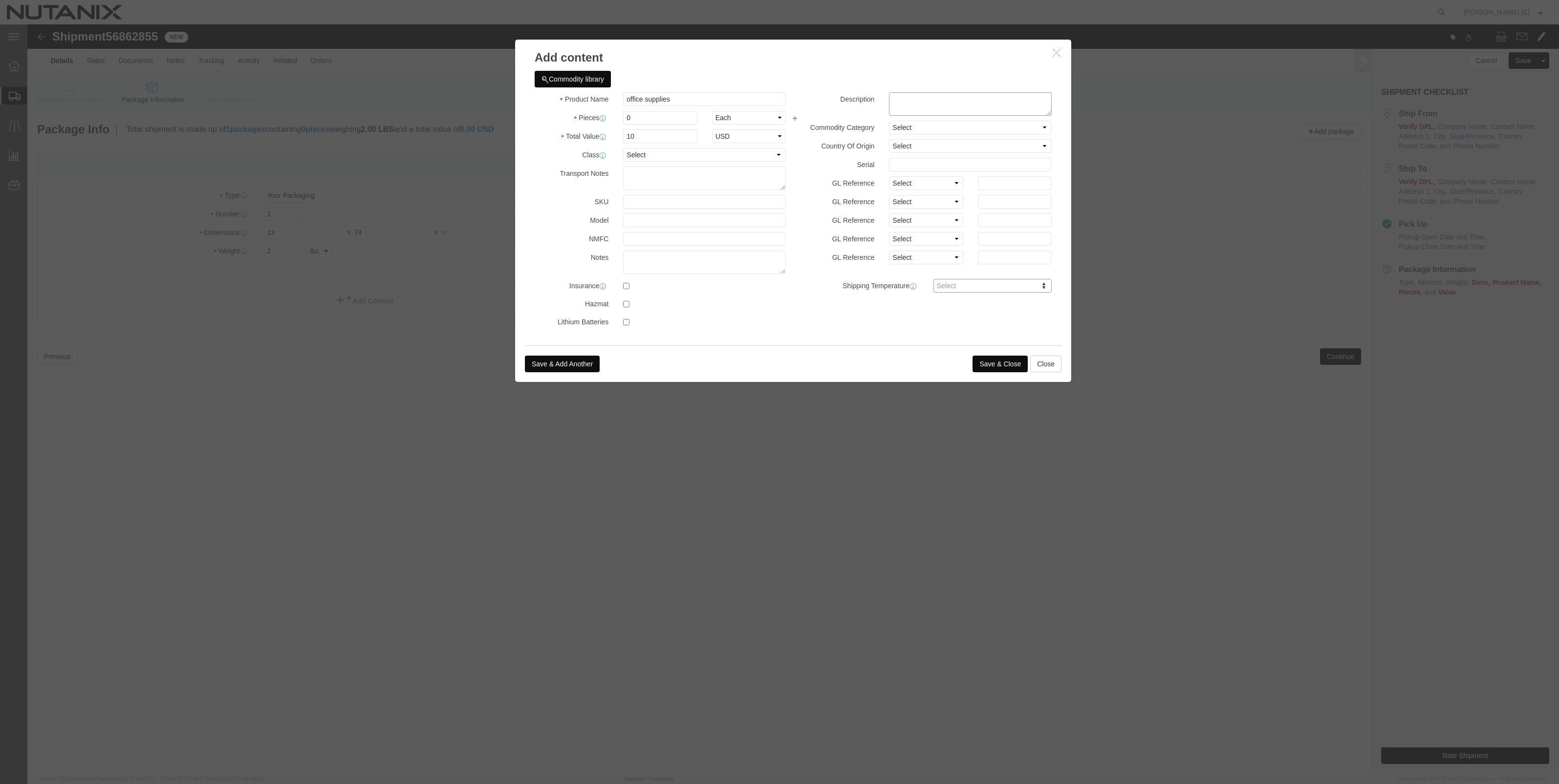
click textarea
type textarea "Swagg"
drag, startPoint x: 620, startPoint y: 95, endPoint x: 518, endPoint y: 97, distance: 102.0
click div "Pieces 0 Select Bag Barrels 100Board Feet Bottle Box Blister Pack Carats Can Ca…"
type input "1"
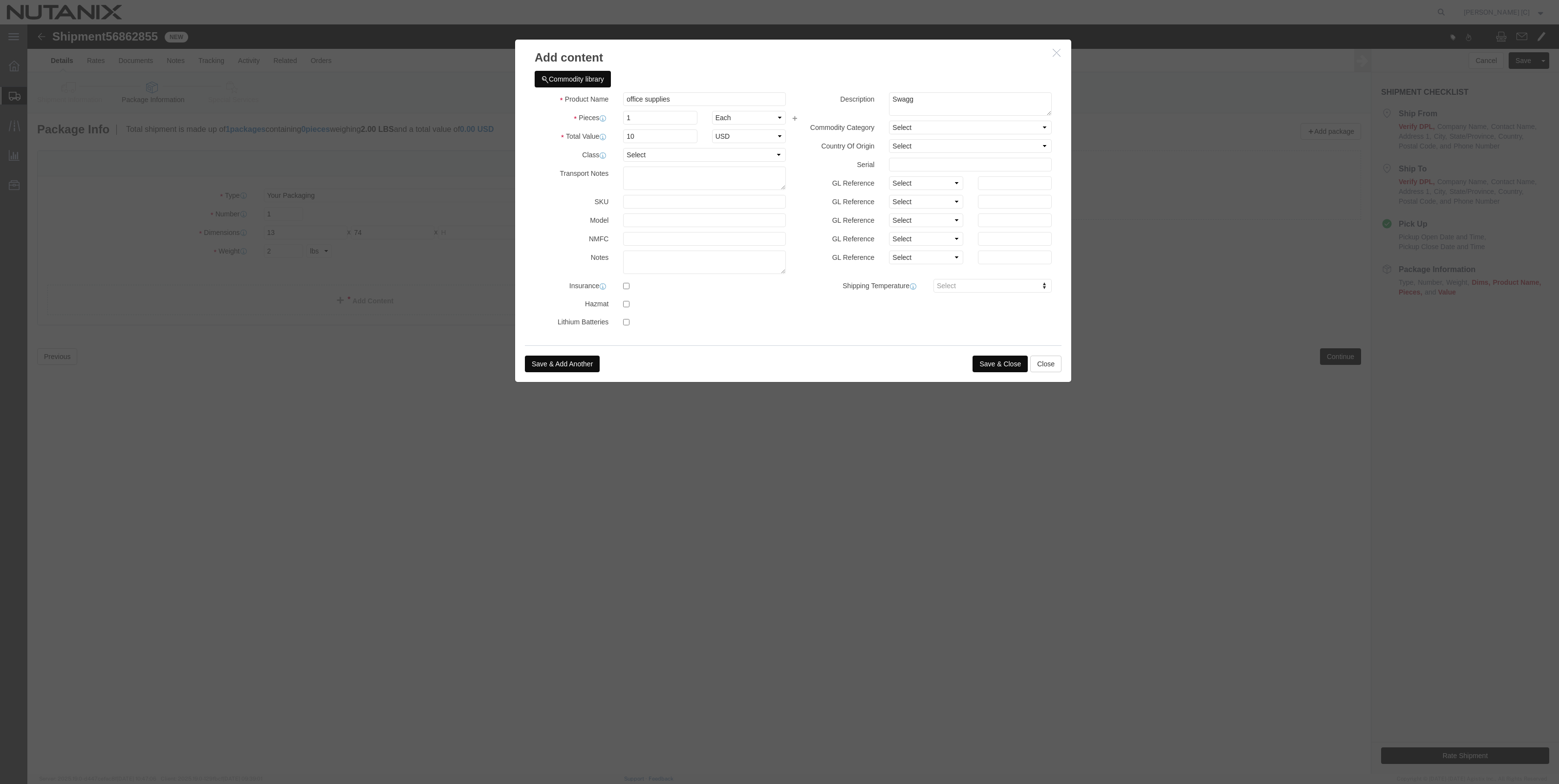
click div "Transport Notes"
click button "Save & Close"
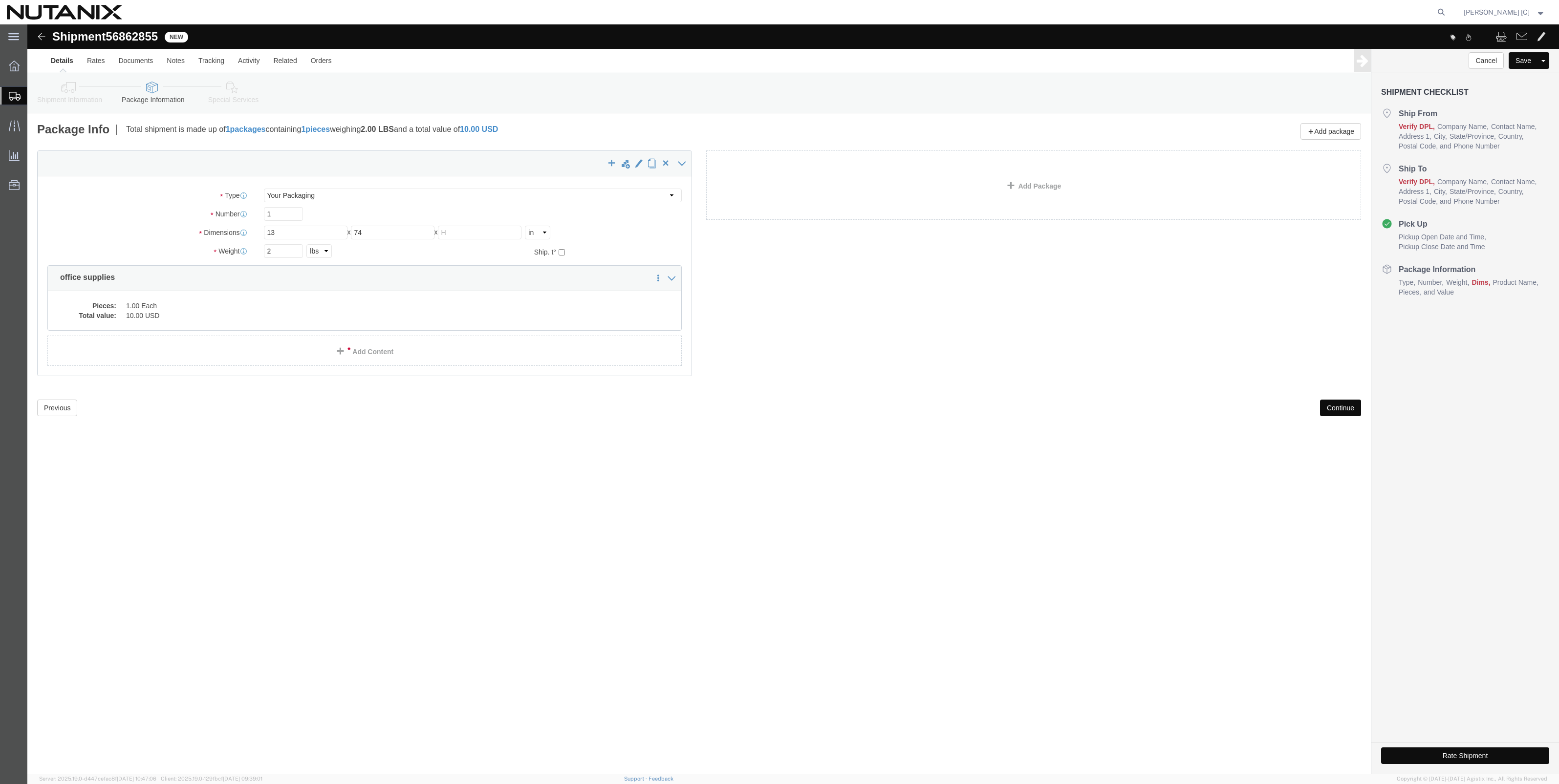
click button "Continue"
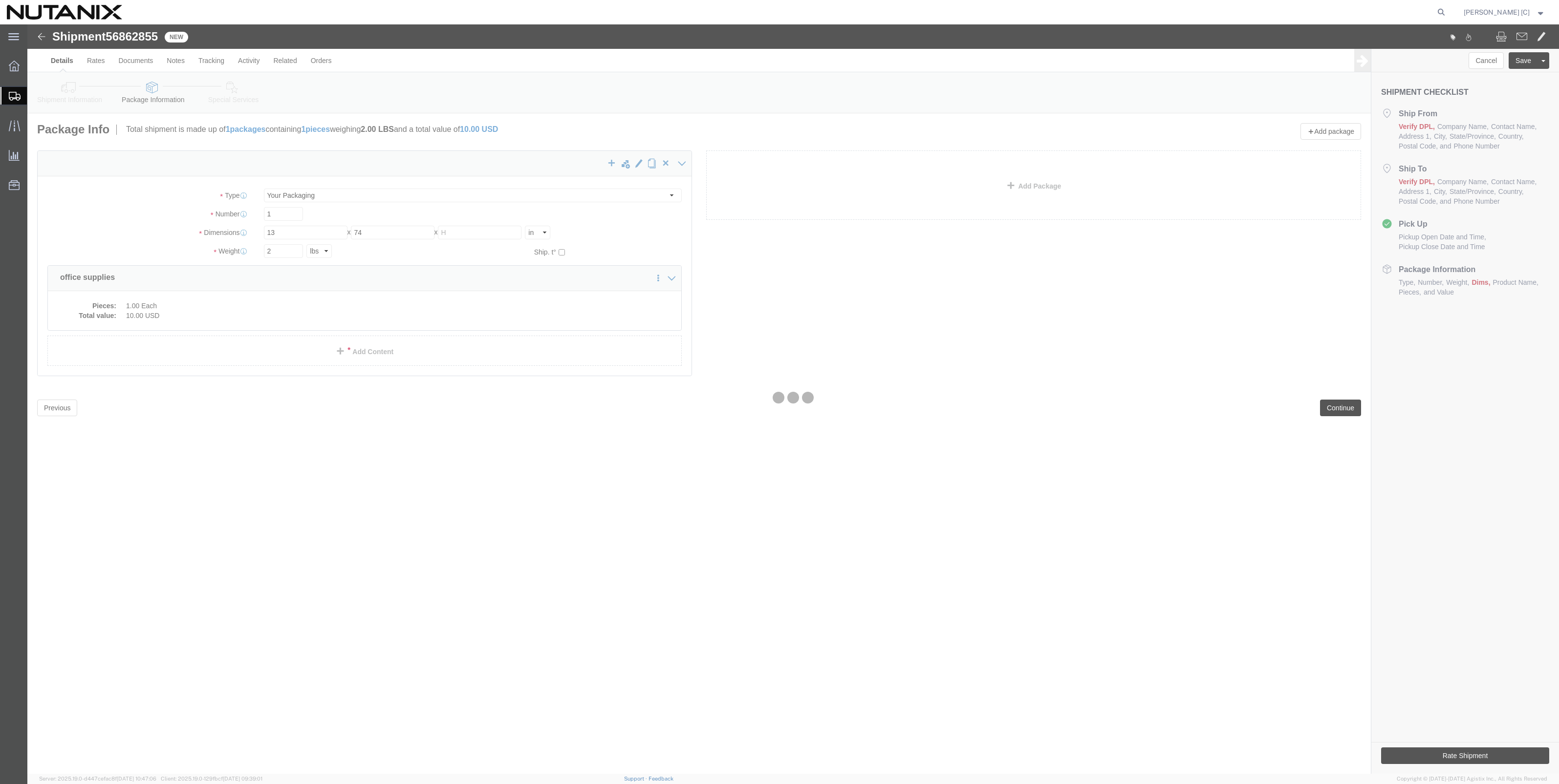
select select
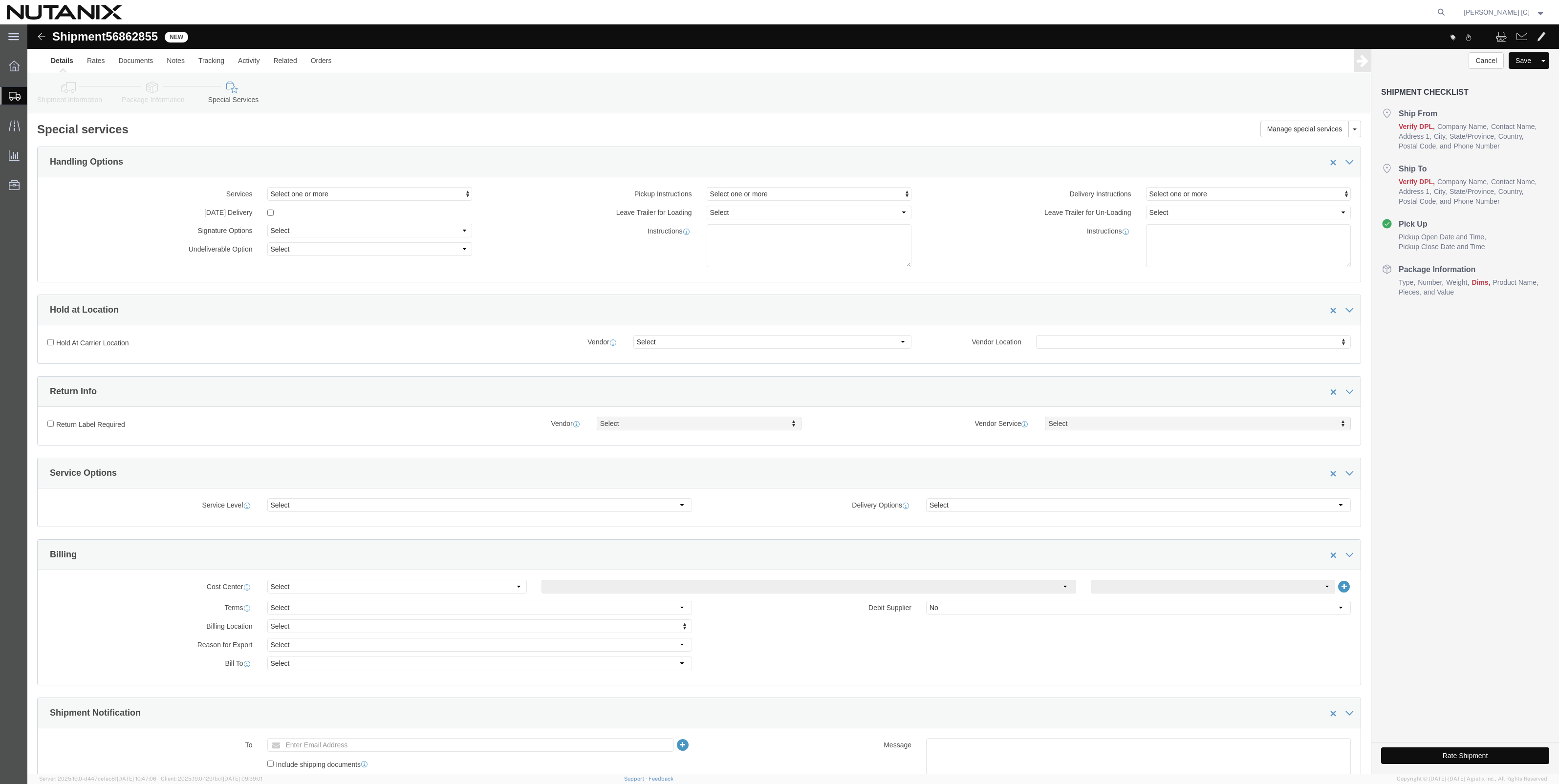
click button "Rate Shipment"
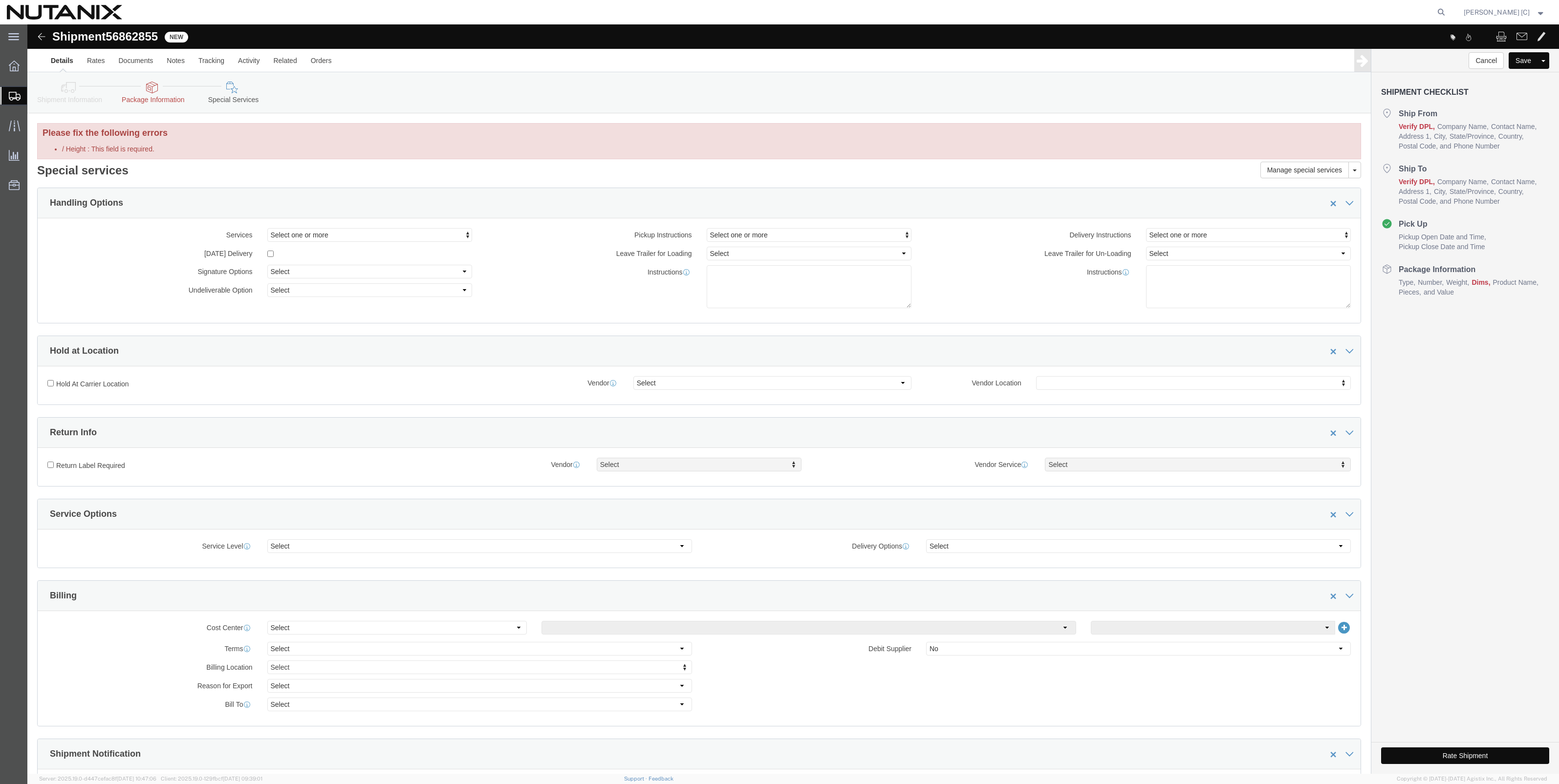
click icon
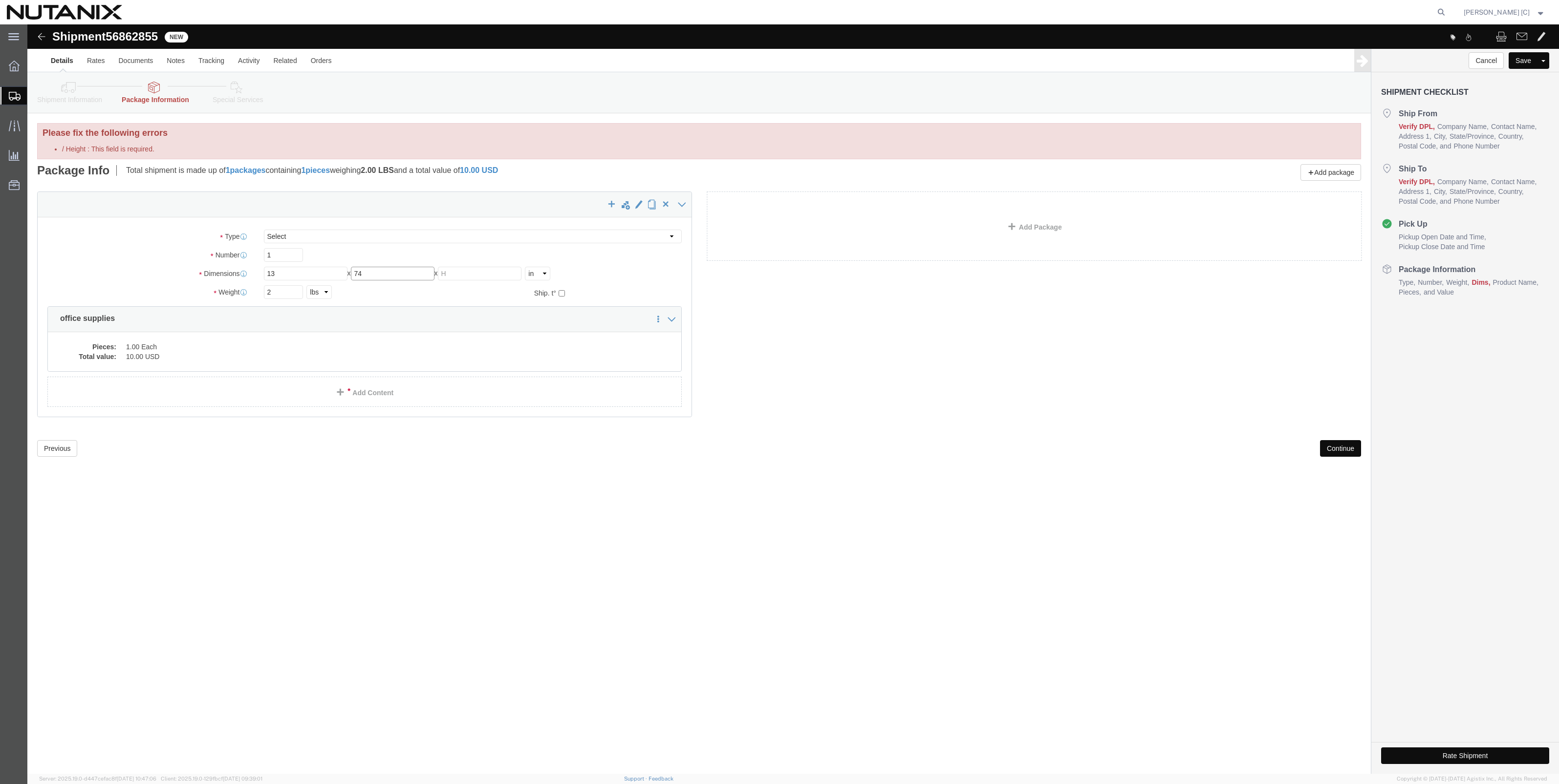
click input "74"
type input "7"
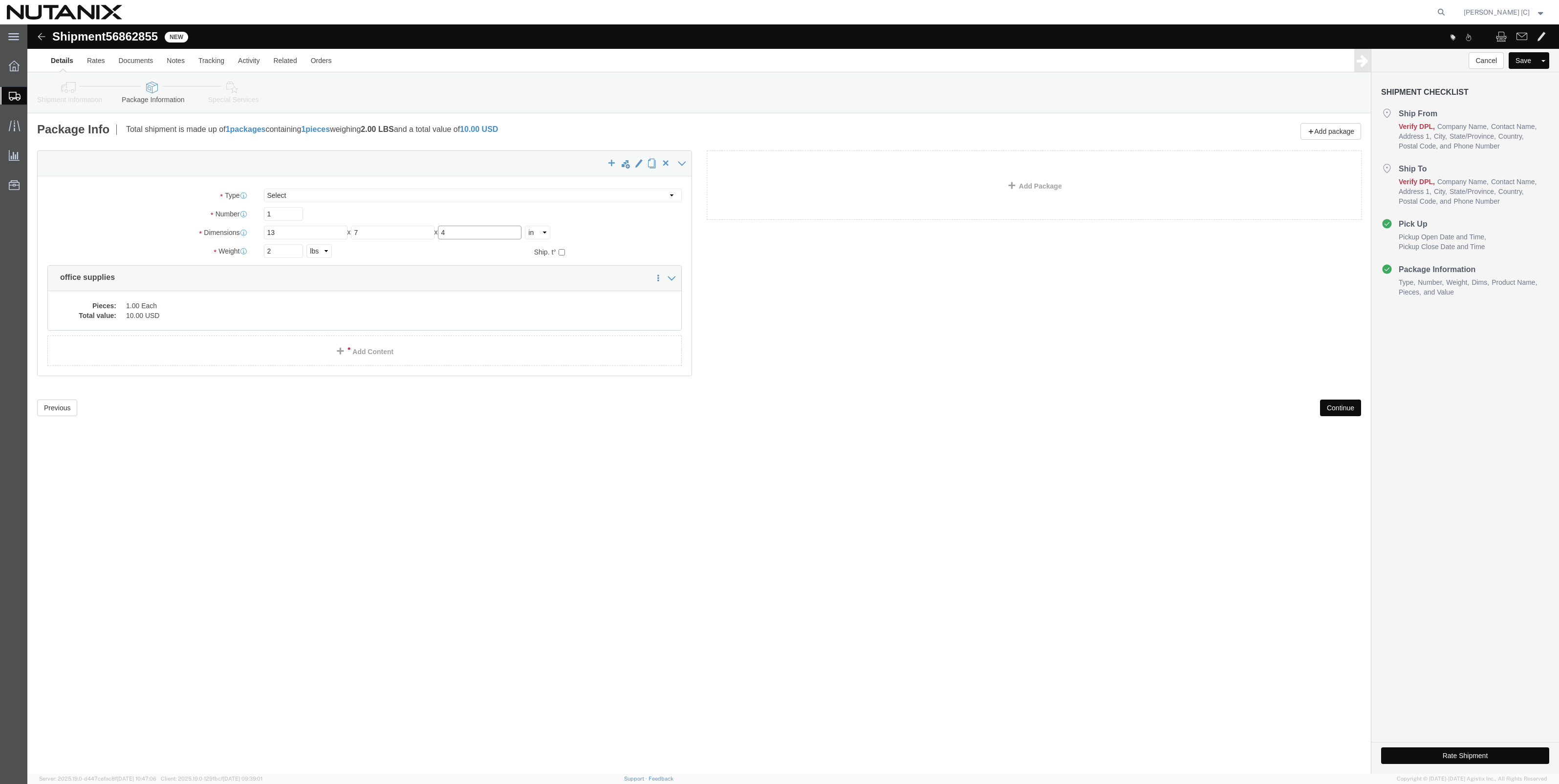
type input "4"
click div "Previous Continue"
click button "Rate Shipment"
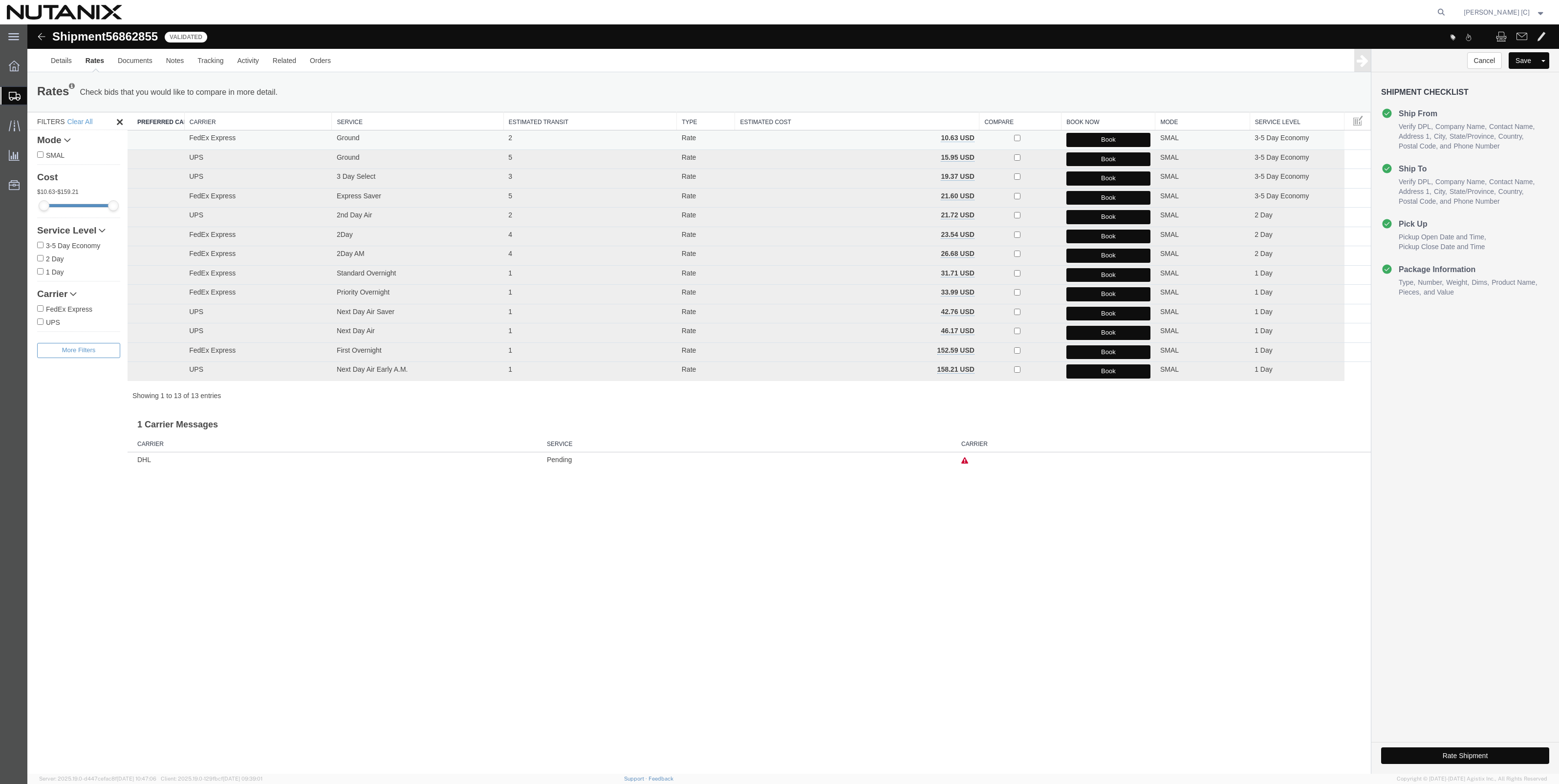
click at [1120, 138] on button "Book" at bounding box center [1108, 140] width 84 height 14
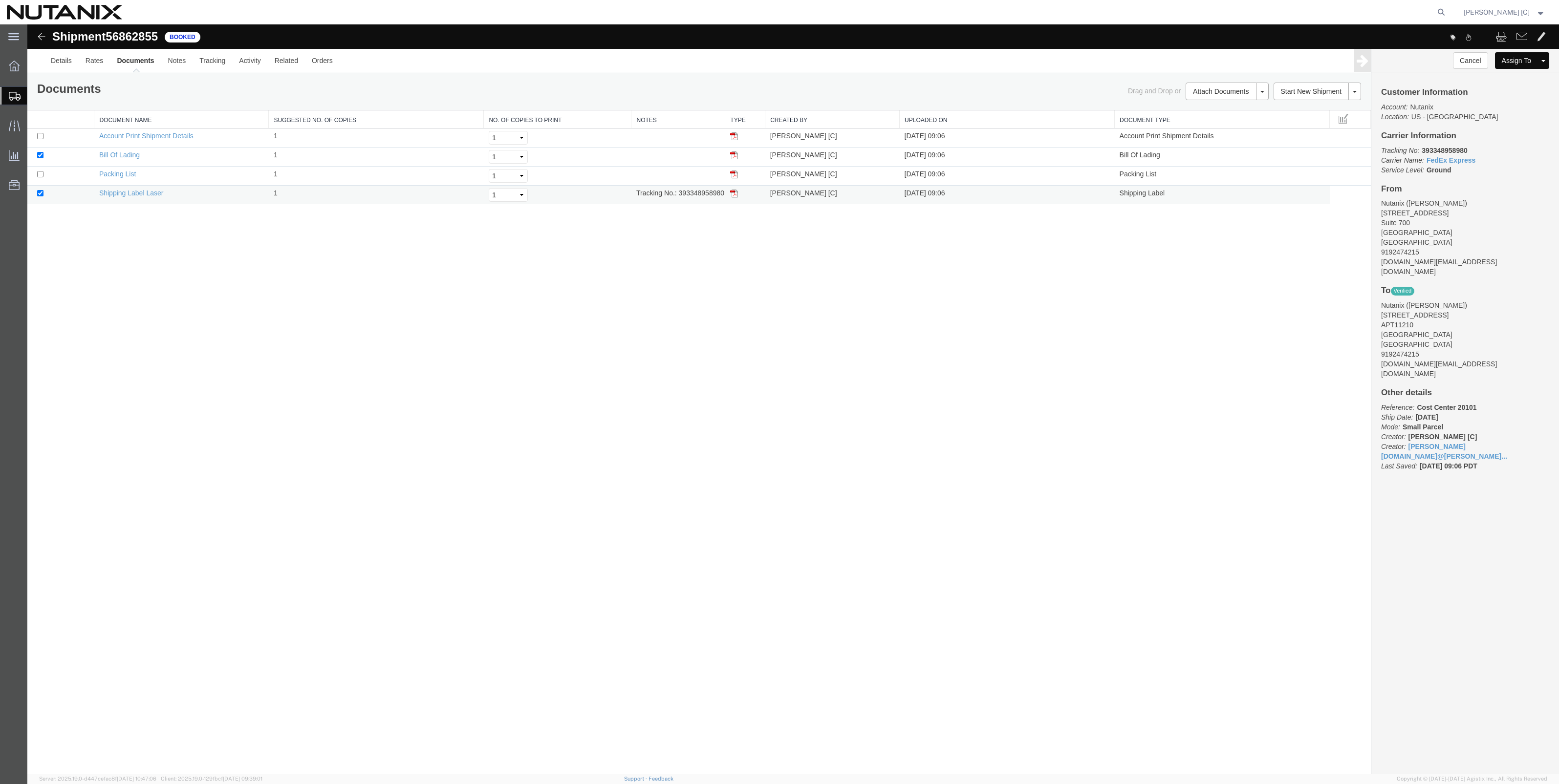
click at [132, 199] on td "Shipping Label Laser" at bounding box center [182, 195] width 175 height 19
click at [131, 194] on link "Shipping Label Laser" at bounding box center [132, 192] width 64 height 8
